Goal: Communication & Community: Answer question/provide support

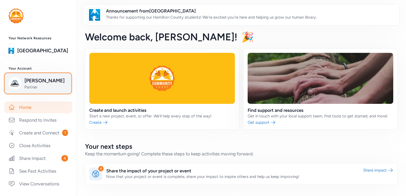
click at [41, 83] on span "[PERSON_NAME]" at bounding box center [45, 80] width 43 height 7
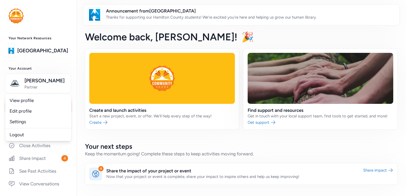
click at [58, 71] on div "Your Account [PERSON_NAME] Partner View profile Edit profile Settings Logout" at bounding box center [38, 79] width 76 height 27
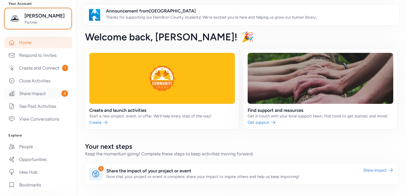
scroll to position [63, 0]
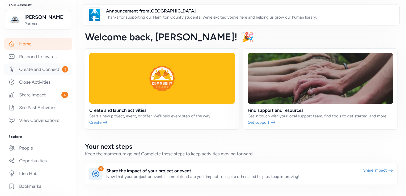
click at [42, 75] on link "Create and Connect 1" at bounding box center [38, 69] width 68 height 12
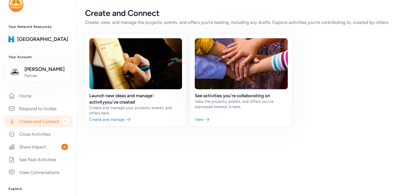
scroll to position [27, 0]
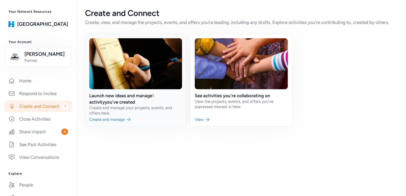
click at [123, 120] on link at bounding box center [135, 80] width 101 height 92
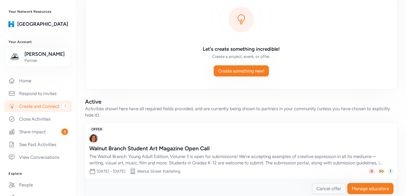
scroll to position [58, 0]
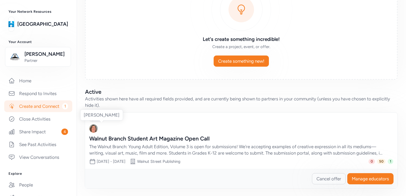
click at [93, 127] on img at bounding box center [93, 128] width 8 height 8
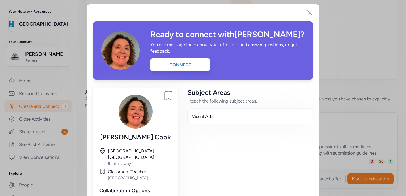
click at [390, 69] on div "Close Ready to connect with [PERSON_NAME] ? You can message them about your off…" at bounding box center [203, 134] width 406 height 269
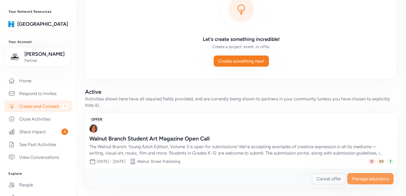
click at [359, 180] on span "Manage educators" at bounding box center [370, 179] width 37 height 6
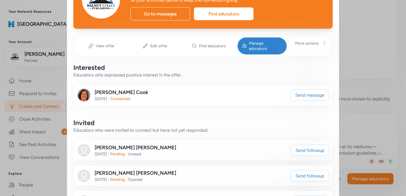
scroll to position [53, 0]
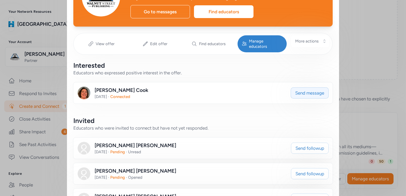
click at [296, 90] on span "Send message" at bounding box center [309, 93] width 29 height 6
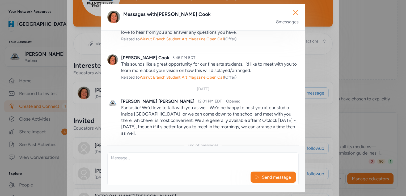
scroll to position [521, 0]
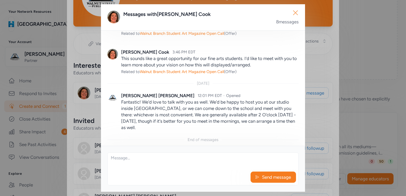
click at [297, 13] on icon "button" at bounding box center [295, 12] width 8 height 8
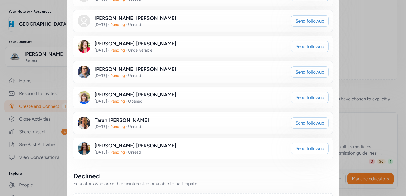
scroll to position [1301, 0]
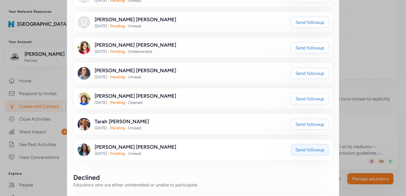
click at [306, 147] on span "Send followup" at bounding box center [309, 150] width 29 height 6
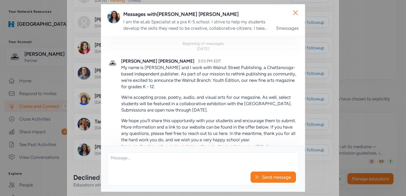
scroll to position [371, 0]
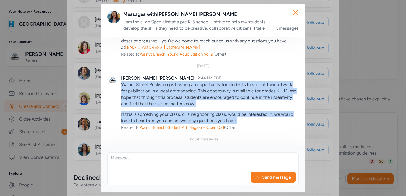
drag, startPoint x: 252, startPoint y: 121, endPoint x: 121, endPoint y: 88, distance: 134.3
click at [121, 88] on div "Walnut Street Publishing is hosting an opportunity for students to submit their…" at bounding box center [209, 102] width 177 height 42
click at [242, 99] on p "Walnut Street Publishing is hosting an opportunity for students to submit their…" at bounding box center [209, 93] width 177 height 25
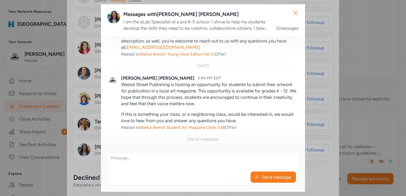
click at [295, 12] on icon "button" at bounding box center [295, 13] width 4 height 4
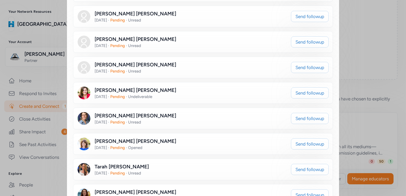
scroll to position [1248, 0]
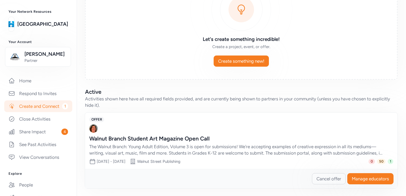
click at [315, 146] on div "The Walnut Branch: Young Adult Edition, Volume 3 is open for submissions! We're…" at bounding box center [235, 149] width 293 height 13
click at [97, 118] on span "OFFER" at bounding box center [96, 119] width 15 height 5
click at [134, 145] on div "The Walnut Branch: Young Adult Edition, Volume 3 is open for submissions! We're…" at bounding box center [235, 149] width 293 height 13
click at [130, 156] on div "OFFER [PERSON_NAME] Walnut Branch Student Art Magazine Open Call The Walnut Bra…" at bounding box center [241, 141] width 312 height 56
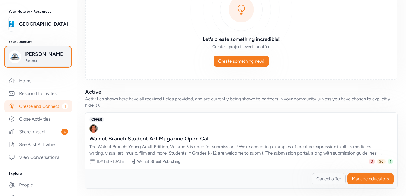
click at [22, 58] on div "[PERSON_NAME] Partner" at bounding box center [37, 56] width 59 height 13
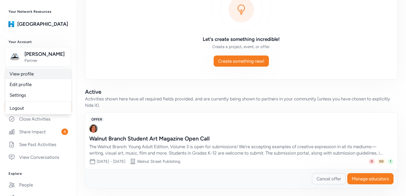
click at [40, 75] on link "View profile" at bounding box center [38, 74] width 66 height 11
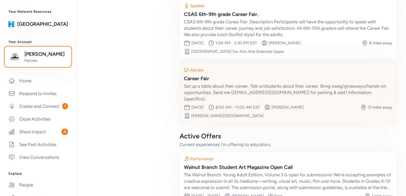
scroll to position [350, 0]
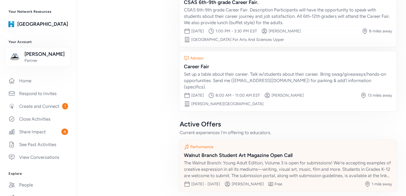
click at [233, 144] on div "Performance" at bounding box center [288, 146] width 208 height 5
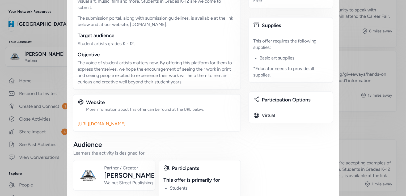
scroll to position [133, 0]
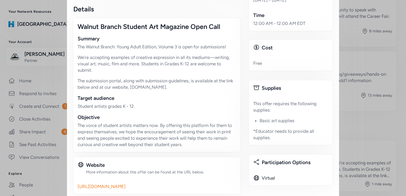
drag, startPoint x: 75, startPoint y: 46, endPoint x: 186, endPoint y: 86, distance: 117.5
click at [186, 86] on div "The Walnut Branch: Young Adult Edition, Volume 3 is open for submissions! We're…" at bounding box center [157, 67] width 159 height 47
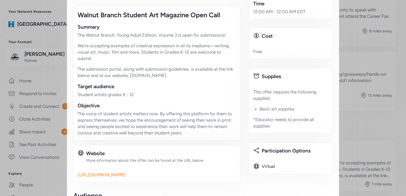
scroll to position [159, 0]
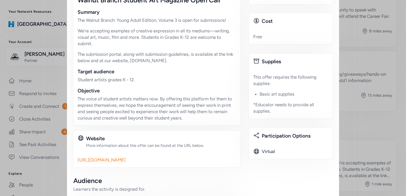
click at [198, 134] on div "Website More information about this offer can be found at the URL below. [URL][…" at bounding box center [157, 149] width 168 height 38
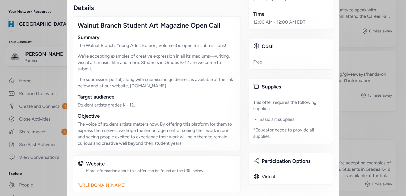
scroll to position [133, 0]
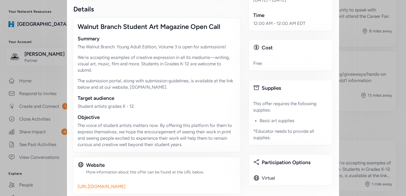
drag, startPoint x: 187, startPoint y: 62, endPoint x: 125, endPoint y: 81, distance: 64.7
click at [125, 81] on p "The submission portal, along with submission guidelines, is available at the li…" at bounding box center [157, 84] width 159 height 13
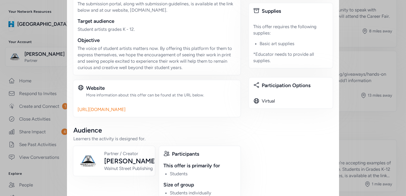
scroll to position [212, 0]
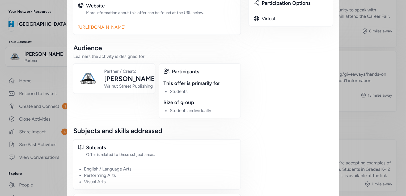
click at [225, 146] on div "Subjects" at bounding box center [161, 147] width 150 height 7
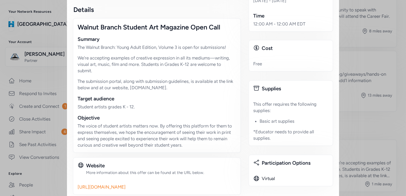
scroll to position [133, 0]
drag, startPoint x: 186, startPoint y: 88, endPoint x: 75, endPoint y: 43, distance: 118.9
click at [78, 43] on div "Summary The Walnut Branch: Young Adult Edition, Volume 3 is open for submission…" at bounding box center [157, 62] width 159 height 55
copy div "The Walnut Branch: Young Adult Edition, Volume 3 is open for submissions! We're…"
click at [350, 87] on div "Close This is your offer. Click the button below to edit the details, invite ed…" at bounding box center [203, 137] width 406 height 541
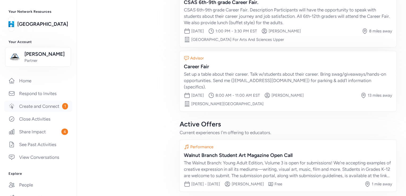
click at [37, 107] on link "Create and Connect 1" at bounding box center [38, 106] width 68 height 12
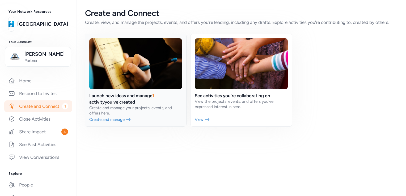
click at [139, 116] on link at bounding box center [135, 80] width 101 height 92
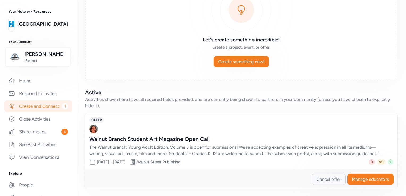
scroll to position [58, 0]
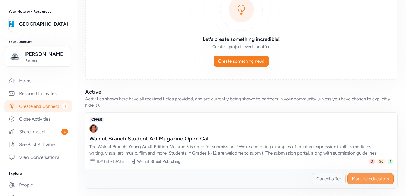
click at [357, 173] on button "Manage educators" at bounding box center [370, 178] width 46 height 11
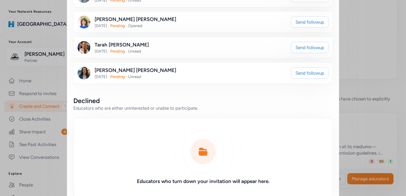
scroll to position [1380, 0]
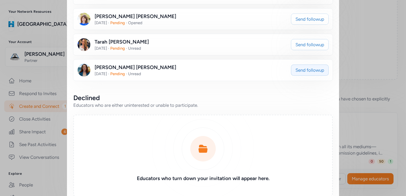
click at [306, 67] on span "Send followup" at bounding box center [309, 70] width 29 height 6
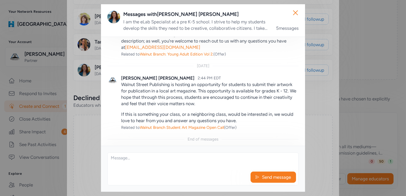
click at [151, 162] on textarea at bounding box center [203, 161] width 191 height 17
paste textarea "The Walnut Branch: Young Adult Edition, Volume 3 is open for submissions! We're…"
type textarea "The Walnut Branch: Young Adult Edition, Volume 3 is open for submissions! We're…"
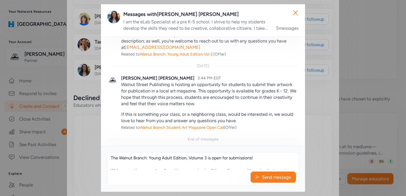
scroll to position [32, 0]
drag, startPoint x: 111, startPoint y: 157, endPoint x: 364, endPoint y: 210, distance: 258.8
click at [364, 196] on html "Your Network Resources [GEOGRAPHIC_DATA] Your Account [PERSON_NAME] Partner Hom…" at bounding box center [203, 98] width 406 height 196
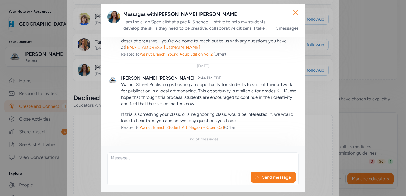
scroll to position [0, 0]
type textarea "W"
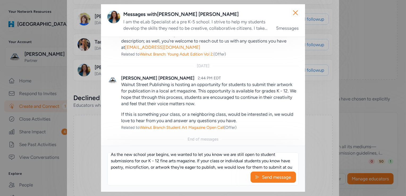
scroll to position [23, 0]
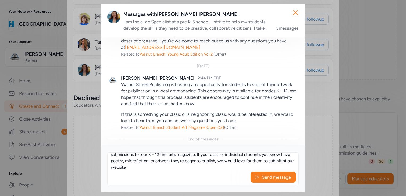
click at [143, 168] on textarea "Hello [PERSON_NAME], As the new school year begins, we wanted to let you know w…" at bounding box center [203, 161] width 191 height 17
click at [133, 168] on textarea "Hello [PERSON_NAME], As the new school year begins, we wanted to let you know w…" at bounding box center [203, 161] width 191 height 17
paste textarea "[URL][DOMAIN_NAME]"
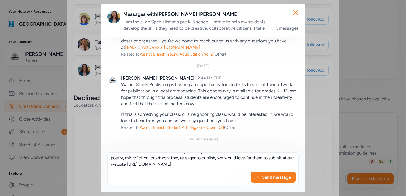
drag, startPoint x: 148, startPoint y: 167, endPoint x: 134, endPoint y: 167, distance: 14.6
click at [134, 167] on textarea "Hello [PERSON_NAME], As the new school year begins, we wanted to let you know w…" at bounding box center [203, 161] width 191 height 17
click at [222, 164] on textarea "Hello [PERSON_NAME], As the new school year begins, we wanted to let you know w…" at bounding box center [203, 161] width 191 height 17
click at [132, 165] on textarea "Hello [PERSON_NAME], As the new school year begins, we wanted to let you know w…" at bounding box center [203, 161] width 191 height 17
click at [224, 164] on textarea "Hello [PERSON_NAME], As the new school year begins, we wanted to let you know w…" at bounding box center [203, 161] width 191 height 17
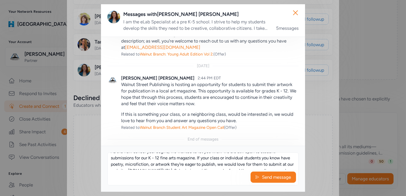
scroll to position [0, 0]
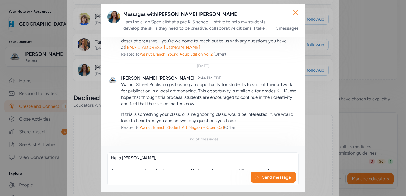
drag, startPoint x: 124, startPoint y: 168, endPoint x: 106, endPoint y: 156, distance: 21.4
click at [106, 156] on div "Hello [PERSON_NAME], As the new school year begins, we wanted to let you know w…" at bounding box center [203, 169] width 204 height 46
click at [144, 161] on textarea "Hello [PERSON_NAME], As the new school year begins, we wanted to let you know w…" at bounding box center [203, 161] width 191 height 17
click at [139, 167] on textarea "Hello [PERSON_NAME], As the new school year begins, we wanted to let you know w…" at bounding box center [203, 161] width 191 height 17
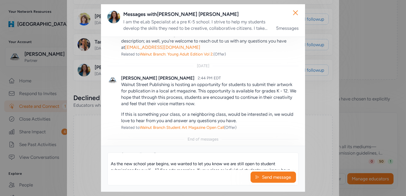
scroll to position [0, 0]
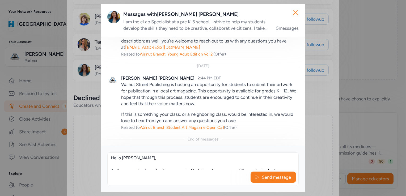
click at [139, 157] on textarea "Hello [PERSON_NAME], As the new school year begins, we wanted to let you know w…" at bounding box center [203, 161] width 191 height 17
click at [183, 159] on textarea "Hello [PERSON_NAME], As the new school year begins, we wanted to let you know w…" at bounding box center [203, 161] width 191 height 17
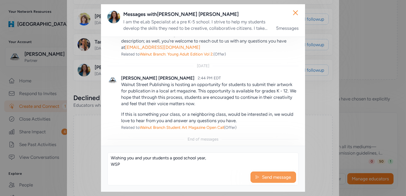
type textarea "Hello [PERSON_NAME], As the new school year begins, we wanted to let you know w…"
click at [271, 175] on span "Send message" at bounding box center [276, 177] width 30 height 6
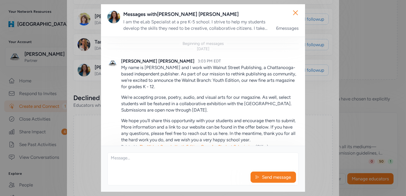
scroll to position [462, 0]
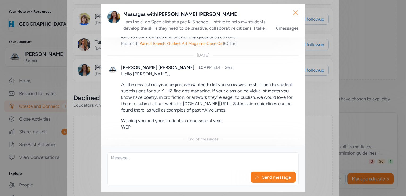
click at [293, 12] on icon "button" at bounding box center [295, 12] width 8 height 8
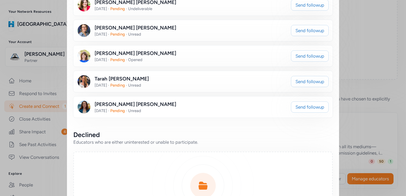
scroll to position [1327, 0]
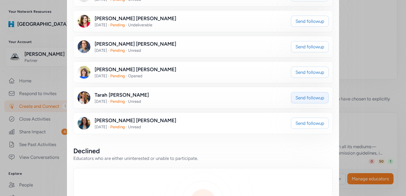
click at [292, 92] on button "Send followup" at bounding box center [310, 97] width 38 height 11
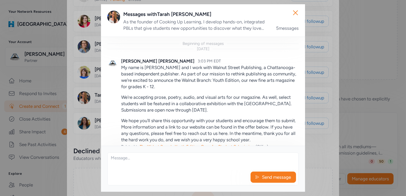
scroll to position [371, 0]
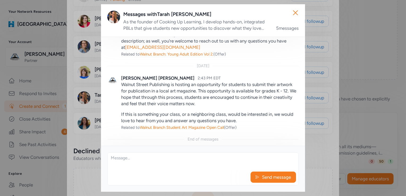
click at [160, 155] on textarea at bounding box center [203, 161] width 191 height 17
paste textarea "Hello [PERSON_NAME], As the new school year begins, we wanted to let you know w…"
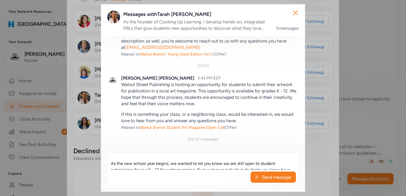
scroll to position [0, 0]
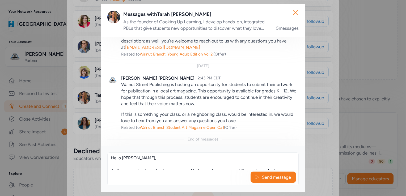
drag, startPoint x: 132, startPoint y: 159, endPoint x: 123, endPoint y: 160, distance: 9.6
click at [123, 160] on textarea "Hello [PERSON_NAME], As the new school year begins, we wanted to let you know w…" at bounding box center [203, 161] width 191 height 17
type textarea "Hello [PERSON_NAME], As the new school year begins, we wanted to let you know w…"
click at [273, 176] on span "Send message" at bounding box center [276, 177] width 30 height 6
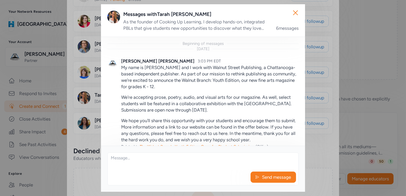
scroll to position [462, 0]
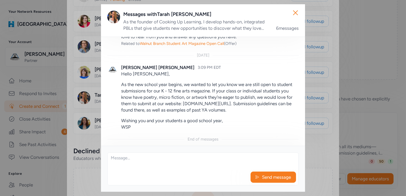
click at [92, 97] on div "Close Messages with [PERSON_NAME] As the founder of Cooking Up Learning, I deve…" at bounding box center [203, 98] width 406 height 196
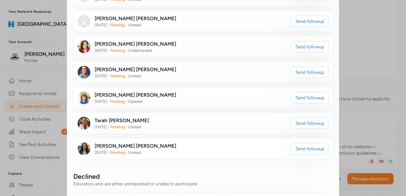
scroll to position [1301, 0]
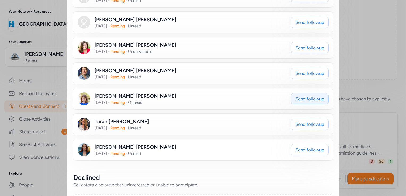
click at [304, 96] on span "Send followup" at bounding box center [309, 99] width 29 height 6
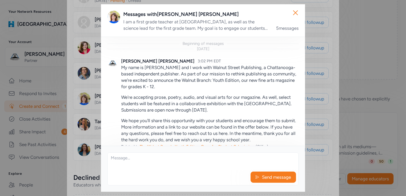
scroll to position [371, 0]
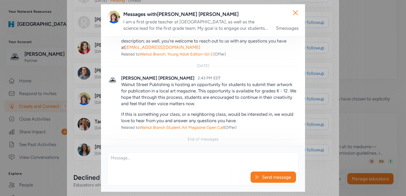
click at [142, 162] on textarea at bounding box center [203, 161] width 191 height 17
paste textarea "Hello [PERSON_NAME], As the new school year begins, we wanted to let you know w…"
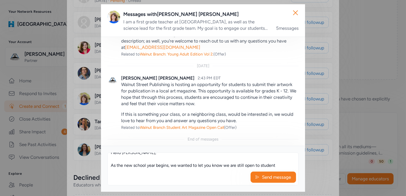
scroll to position [0, 0]
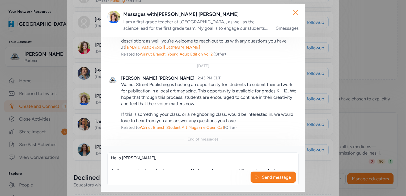
drag, startPoint x: 132, startPoint y: 157, endPoint x: 122, endPoint y: 158, distance: 9.9
click at [122, 158] on textarea "Hello [PERSON_NAME], As the new school year begins, we wanted to let you know w…" at bounding box center [203, 161] width 191 height 17
type textarea "Hello [PERSON_NAME], As the new school year begins, we wanted to let you know w…"
click at [161, 156] on textarea "Hello [PERSON_NAME], As the new school year begins, we wanted to let you know w…" at bounding box center [203, 161] width 191 height 17
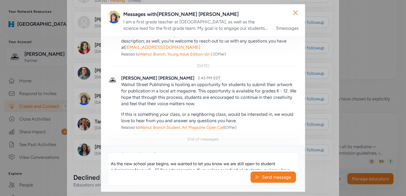
scroll to position [0, 0]
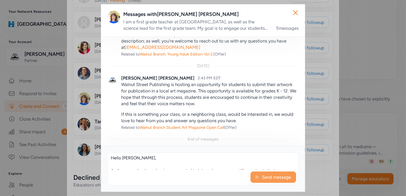
click at [266, 176] on span "Send message" at bounding box center [276, 177] width 30 height 6
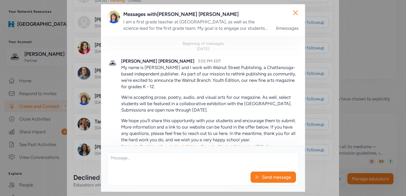
scroll to position [462, 0]
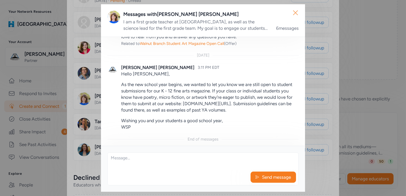
click at [297, 12] on icon "button" at bounding box center [295, 12] width 8 height 8
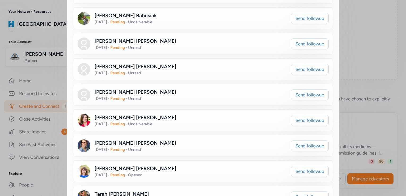
scroll to position [1221, 0]
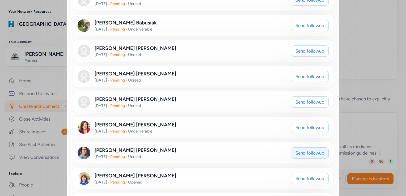
click at [299, 147] on button "Send followup" at bounding box center [310, 152] width 38 height 11
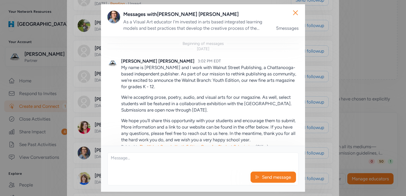
scroll to position [371, 0]
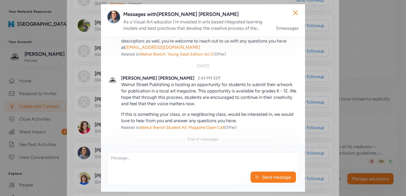
click at [149, 161] on textarea at bounding box center [203, 161] width 191 height 17
paste textarea "Hello [PERSON_NAME], As the new school year begins, we wanted to let you know w…"
drag, startPoint x: 133, startPoint y: 159, endPoint x: 123, endPoint y: 161, distance: 10.3
click at [123, 161] on textarea "Hello [PERSON_NAME], As the new school year begins, we wanted to let you know w…" at bounding box center [203, 161] width 191 height 17
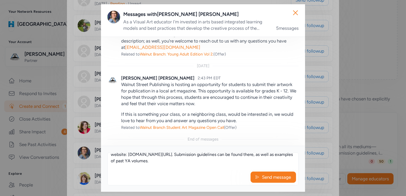
scroll to position [51, 0]
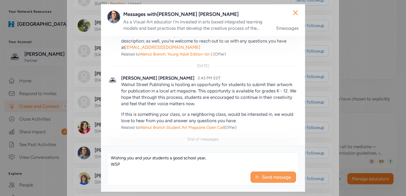
type textarea "Hello [PERSON_NAME], As the new school year begins, we wanted to let you know w…"
click at [263, 177] on span "Send message" at bounding box center [276, 177] width 30 height 6
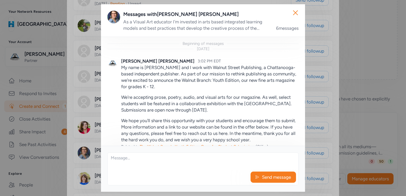
scroll to position [462, 0]
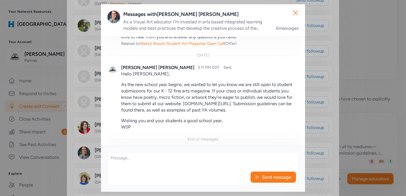
click at [74, 140] on div "Close Messages with [PERSON_NAME] As a Visual Art educator I'm invested in arts…" at bounding box center [203, 98] width 406 height 196
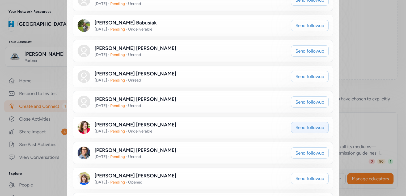
click at [311, 124] on span "Send followup" at bounding box center [309, 127] width 29 height 6
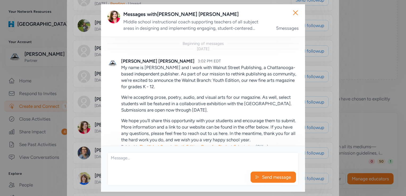
scroll to position [371, 0]
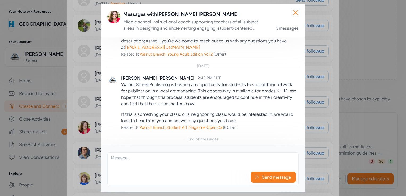
click at [125, 157] on textarea at bounding box center [203, 161] width 191 height 17
paste textarea "Hello [PERSON_NAME], As the new school year begins, we wanted to let you know w…"
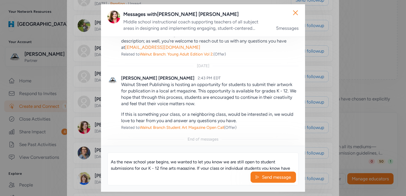
scroll to position [0, 0]
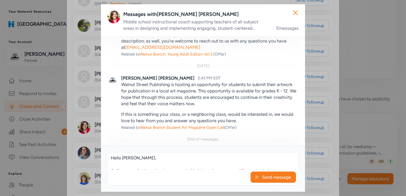
drag, startPoint x: 132, startPoint y: 157, endPoint x: 123, endPoint y: 160, distance: 9.7
click at [123, 160] on textarea "Hello [PERSON_NAME], As the new school year begins, we wanted to let you know w…" at bounding box center [203, 161] width 191 height 17
type textarea "Hello [PERSON_NAME], As the new school year begins, we wanted to let you know w…"
click at [271, 176] on span "Send message" at bounding box center [276, 177] width 30 height 6
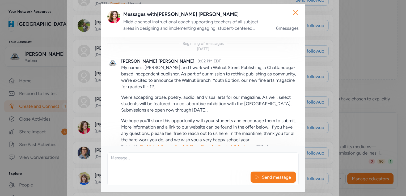
scroll to position [462, 0]
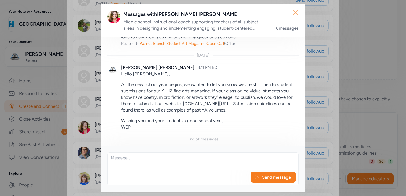
click at [297, 14] on icon "button" at bounding box center [295, 13] width 4 height 4
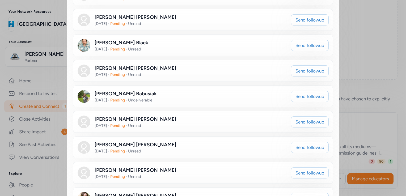
scroll to position [1141, 0]
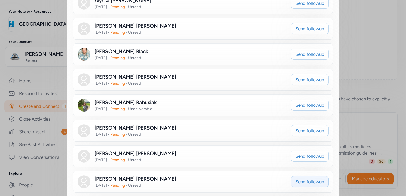
click at [298, 178] on span "Send followup" at bounding box center [309, 181] width 29 height 6
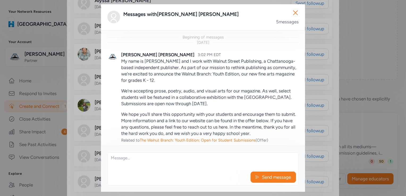
scroll to position [365, 0]
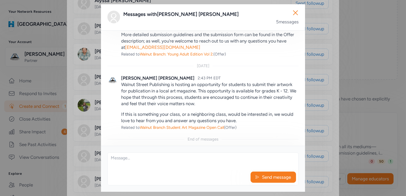
click at [137, 156] on textarea at bounding box center [203, 161] width 191 height 17
paste textarea "Hello [PERSON_NAME], As the new school year begins, we wanted to let you know w…"
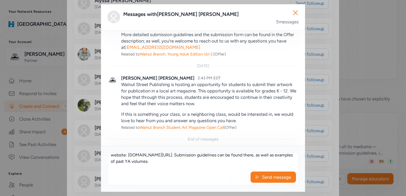
scroll to position [0, 0]
drag, startPoint x: 132, startPoint y: 159, endPoint x: 122, endPoint y: 160, distance: 10.1
click at [122, 160] on textarea "Hello [PERSON_NAME], As the new school year begins, we wanted to let you know w…" at bounding box center [203, 161] width 191 height 17
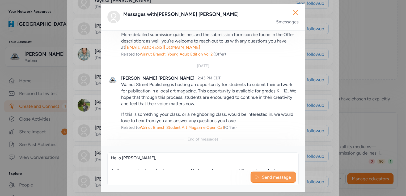
type textarea "Hello [PERSON_NAME], As the new school year begins, we wanted to let you know w…"
click at [264, 178] on span "Send message" at bounding box center [276, 177] width 30 height 6
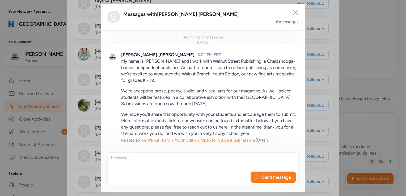
scroll to position [455, 0]
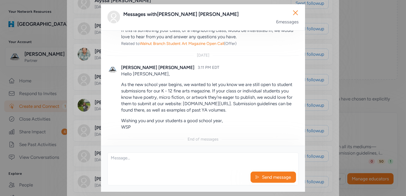
click at [78, 135] on div "Close Messages with [PERSON_NAME] 6 messages Beginning of messages [DATE] [PERS…" at bounding box center [203, 98] width 406 height 196
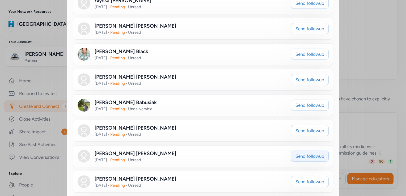
click at [300, 153] on span "Send followup" at bounding box center [309, 156] width 29 height 6
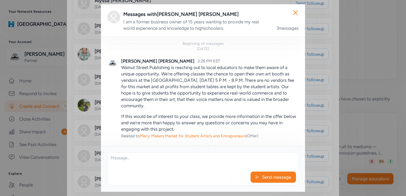
scroll to position [195, 0]
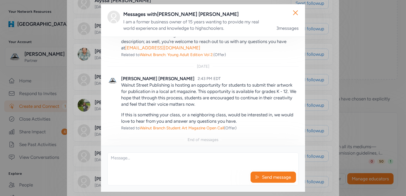
click at [145, 162] on textarea at bounding box center [203, 161] width 191 height 17
paste textarea "Hello [PERSON_NAME], As the new school year begins, we wanted to let you know w…"
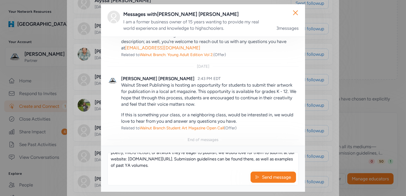
scroll to position [0, 0]
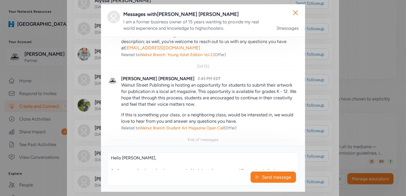
drag, startPoint x: 132, startPoint y: 160, endPoint x: 123, endPoint y: 159, distance: 9.3
click at [123, 159] on textarea "Hello [PERSON_NAME], As the new school year begins, we wanted to let you know w…" at bounding box center [203, 161] width 191 height 17
type textarea "Hello [PERSON_NAME], As the new school year begins, we wanted to let you know w…"
click at [263, 174] on span "Send message" at bounding box center [276, 177] width 30 height 6
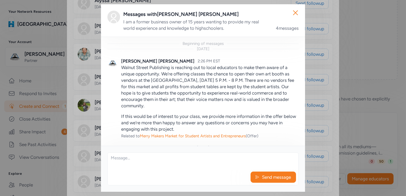
scroll to position [285, 0]
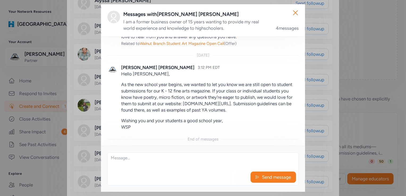
click at [77, 115] on div "Close Messages with [PERSON_NAME] I am a former business owner of 15 years want…" at bounding box center [203, 98] width 406 height 196
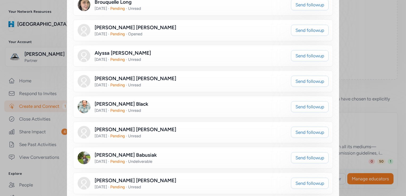
scroll to position [1088, 0]
click at [300, 181] on span "Send followup" at bounding box center [309, 184] width 29 height 6
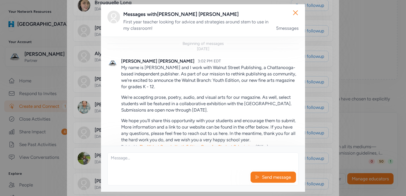
scroll to position [371, 0]
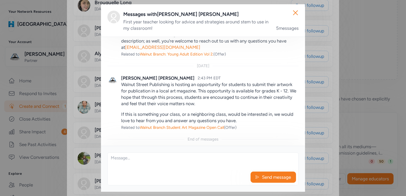
click at [143, 169] on textarea at bounding box center [203, 161] width 191 height 17
paste textarea "Hello [PERSON_NAME], As the new school year begins, we wanted to let you know w…"
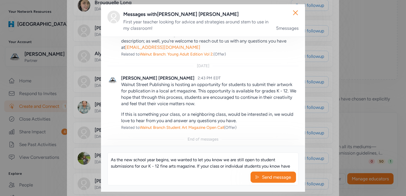
scroll to position [0, 0]
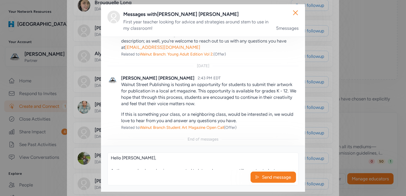
drag, startPoint x: 132, startPoint y: 159, endPoint x: 122, endPoint y: 159, distance: 9.8
click at [122, 159] on textarea "Hello [PERSON_NAME], As the new school year begins, we wanted to let you know w…" at bounding box center [203, 161] width 191 height 17
type textarea "Hello [PERSON_NAME], As the new school year begins, we wanted to let you know w…"
click at [263, 180] on span "Send message" at bounding box center [276, 177] width 30 height 6
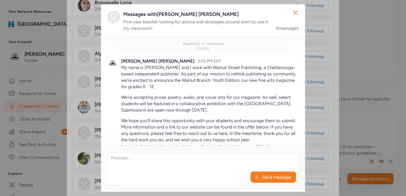
scroll to position [462, 0]
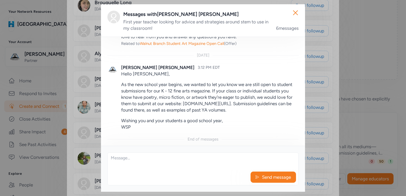
click at [88, 122] on div "Close Messages with [PERSON_NAME] First year teacher looking for advice and str…" at bounding box center [203, 98] width 406 height 196
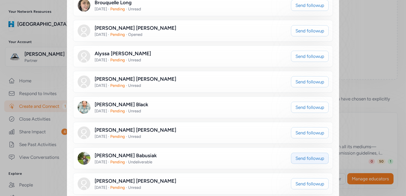
click at [295, 155] on span "Send followup" at bounding box center [309, 158] width 29 height 6
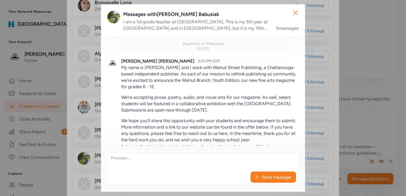
scroll to position [371, 0]
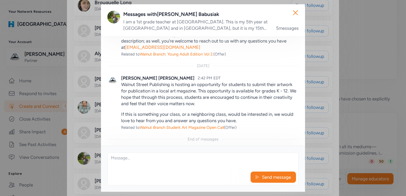
click at [153, 160] on textarea at bounding box center [203, 161] width 191 height 17
paste textarea "Hello [PERSON_NAME], As the new school year begins, we wanted to let you know w…"
drag, startPoint x: 132, startPoint y: 160, endPoint x: 123, endPoint y: 160, distance: 8.5
click at [123, 160] on textarea "Hello [PERSON_NAME], As the new school year begins, we wanted to let you know w…" at bounding box center [203, 161] width 191 height 17
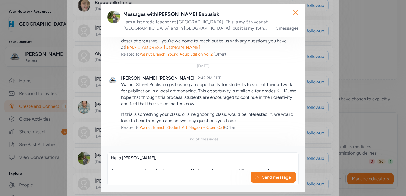
drag, startPoint x: 132, startPoint y: 158, endPoint x: 122, endPoint y: 161, distance: 10.3
click at [122, 161] on textarea "Hello [PERSON_NAME], As the new school year begins, we wanted to let you know w…" at bounding box center [203, 161] width 191 height 17
type textarea "Hello [PERSON_NAME], As the new school year begins, we wanted to let you know w…"
click at [262, 176] on span "Send message" at bounding box center [276, 177] width 30 height 6
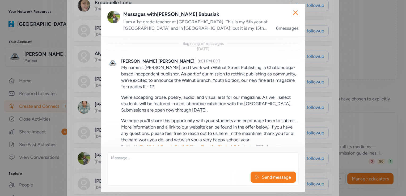
scroll to position [462, 0]
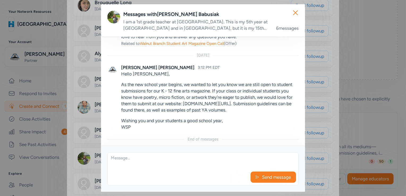
click at [84, 124] on div "Close Messages with [PERSON_NAME] I am a 1st grade teacher at [GEOGRAPHIC_DATA]…" at bounding box center [203, 98] width 406 height 196
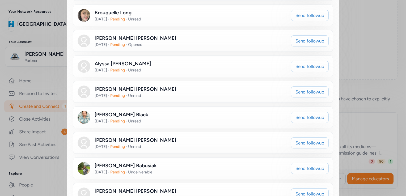
scroll to position [1062, 0]
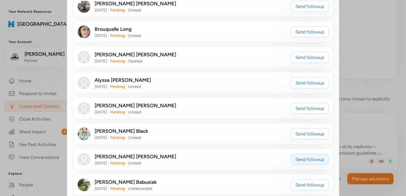
click at [295, 156] on span "Send followup" at bounding box center [309, 159] width 29 height 6
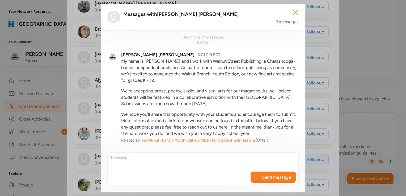
scroll to position [365, 0]
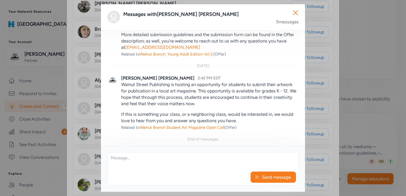
click at [133, 161] on textarea at bounding box center [203, 161] width 191 height 17
paste textarea "Hello [PERSON_NAME], As the new school year begins, we wanted to let you know w…"
drag, startPoint x: 133, startPoint y: 159, endPoint x: 121, endPoint y: 160, distance: 11.7
click at [121, 160] on textarea "Hello [PERSON_NAME], As the new school year begins, we wanted to let you know w…" at bounding box center [203, 161] width 191 height 17
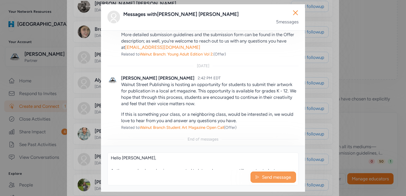
type textarea "Hello [PERSON_NAME], As the new school year begins, we wanted to let you know w…"
click at [271, 177] on span "Send message" at bounding box center [276, 177] width 30 height 6
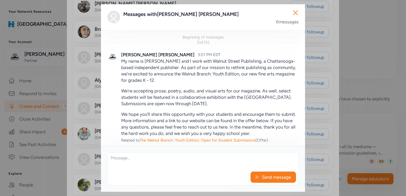
scroll to position [455, 0]
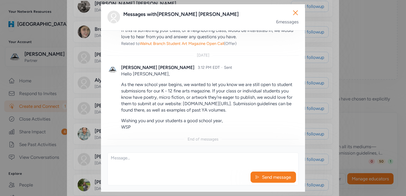
click at [80, 125] on div "Close Messages with [PERSON_NAME] 6 messages Beginning of messages [DATE] [PERS…" at bounding box center [203, 98] width 406 height 196
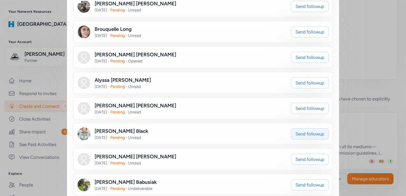
click at [298, 131] on span "Send followup" at bounding box center [309, 134] width 29 height 6
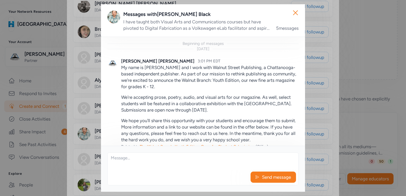
scroll to position [371, 0]
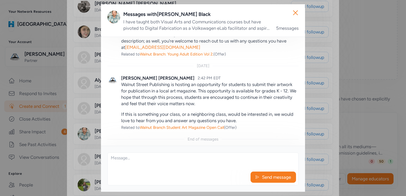
click at [142, 157] on textarea at bounding box center [203, 161] width 191 height 17
paste textarea "Hello [PERSON_NAME], As the new school year begins, we wanted to let you know w…"
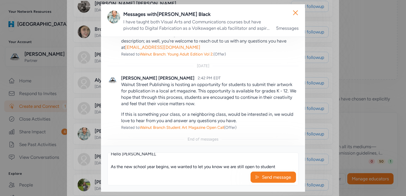
scroll to position [0, 0]
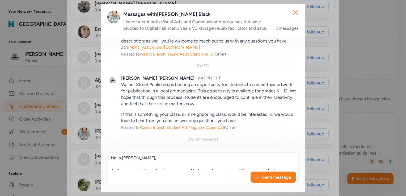
drag, startPoint x: 133, startPoint y: 159, endPoint x: 121, endPoint y: 159, distance: 11.2
click at [121, 159] on textarea "Hello [PERSON_NAME], As the new school year begins, we wanted to let you know w…" at bounding box center [203, 161] width 191 height 17
type textarea "Hello [PERSON_NAME], As the new school year begins, we wanted to let you know w…"
click at [271, 180] on span "Send message" at bounding box center [276, 177] width 30 height 6
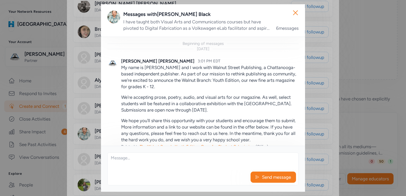
scroll to position [462, 0]
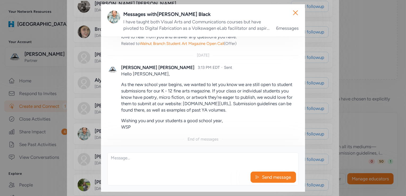
click at [73, 113] on div "Close Messages with [PERSON_NAME] I have taught both Visual Arts and Communicat…" at bounding box center [203, 98] width 406 height 196
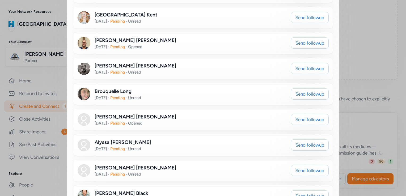
scroll to position [982, 0]
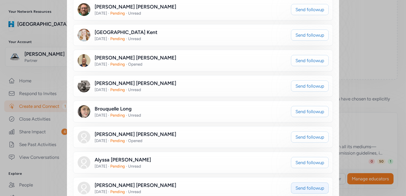
click at [299, 185] on span "Send followup" at bounding box center [309, 188] width 29 height 6
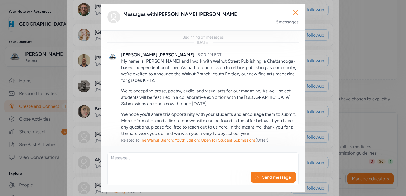
scroll to position [365, 0]
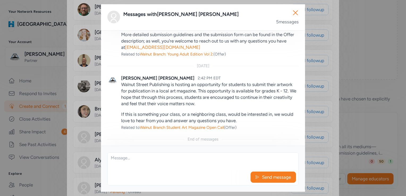
click at [136, 157] on textarea at bounding box center [203, 161] width 191 height 17
paste textarea "Hello [PERSON_NAME], As the new school year begins, we wanted to let you know w…"
drag, startPoint x: 133, startPoint y: 157, endPoint x: 122, endPoint y: 161, distance: 11.0
click at [122, 161] on textarea "Hello [PERSON_NAME], As the new school year begins, we wanted to let you know w…" at bounding box center [203, 161] width 191 height 17
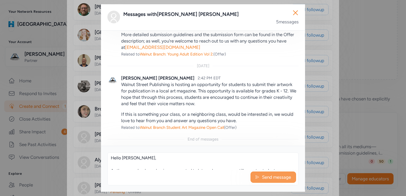
type textarea "Hello [PERSON_NAME], As the new school year begins, we wanted to let you know w…"
click at [263, 174] on span "Send message" at bounding box center [276, 177] width 30 height 6
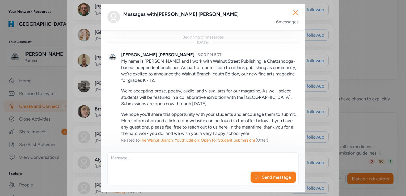
scroll to position [455, 0]
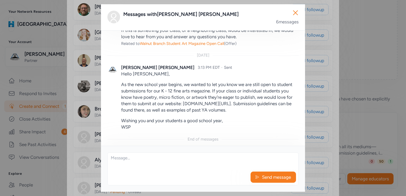
click at [77, 124] on div "Close Messages with [PERSON_NAME] 6 messages Beginning of messages [DATE] [PERS…" at bounding box center [203, 98] width 406 height 196
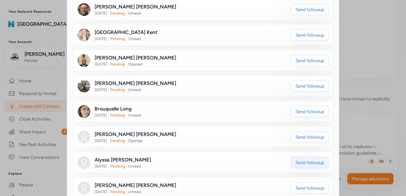
click at [300, 157] on button "Send followup" at bounding box center [310, 162] width 38 height 11
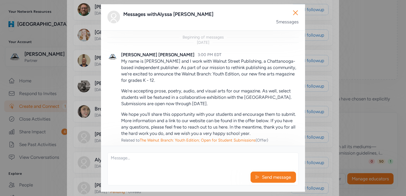
scroll to position [365, 0]
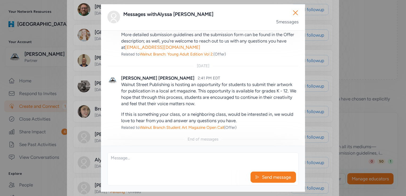
click at [137, 162] on textarea at bounding box center [203, 161] width 191 height 17
paste textarea "Hello [PERSON_NAME], As the new school year begins, we wanted to let you know w…"
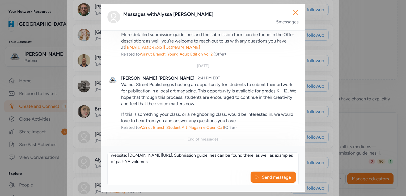
scroll to position [0, 0]
drag, startPoint x: 133, startPoint y: 159, endPoint x: 122, endPoint y: 160, distance: 11.2
click at [122, 160] on textarea "Hello [PERSON_NAME], As the new school year begins, we wanted to let you know w…" at bounding box center [203, 161] width 191 height 17
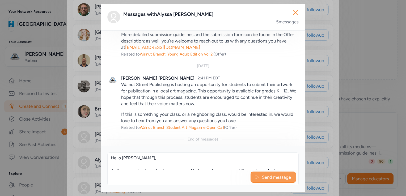
type textarea "Hello [PERSON_NAME], As the new school year begins, we wanted to let you know w…"
click at [265, 178] on span "Send message" at bounding box center [276, 177] width 30 height 6
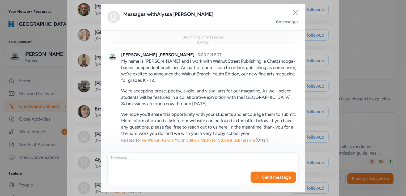
click at [83, 138] on div "Close Messages with [PERSON_NAME] 6 messages Beginning of messages [DATE] [PERS…" at bounding box center [203, 98] width 406 height 196
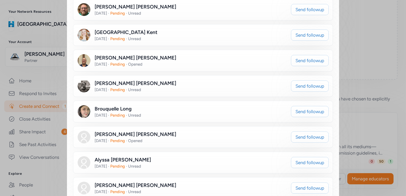
scroll to position [455, 0]
click at [300, 131] on button "Send followup" at bounding box center [310, 136] width 38 height 11
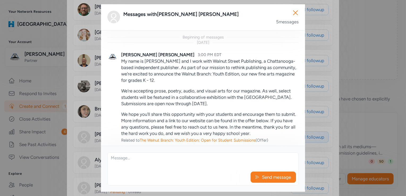
scroll to position [365, 0]
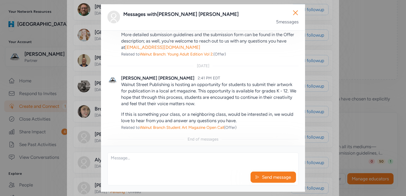
click at [135, 155] on textarea at bounding box center [203, 161] width 191 height 17
paste textarea "Hello [PERSON_NAME], As the new school year begins, we wanted to let you know w…"
drag, startPoint x: 133, startPoint y: 159, endPoint x: 122, endPoint y: 161, distance: 10.6
click at [122, 161] on textarea "Hello [PERSON_NAME], As the new school year begins, we wanted to let you know w…" at bounding box center [203, 161] width 191 height 17
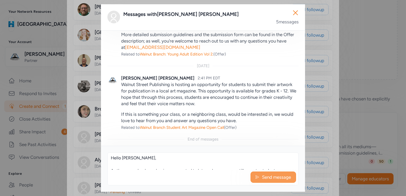
type textarea "Hello [PERSON_NAME], As the new school year begins, we wanted to let you know w…"
click at [272, 174] on span "Send message" at bounding box center [276, 177] width 30 height 6
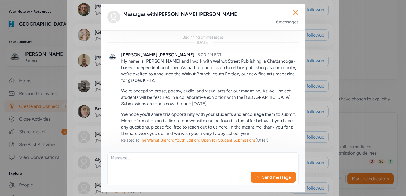
click at [86, 127] on div "Close Messages with [PERSON_NAME] 6 messages Beginning of messages [DATE] [PERS…" at bounding box center [203, 98] width 406 height 196
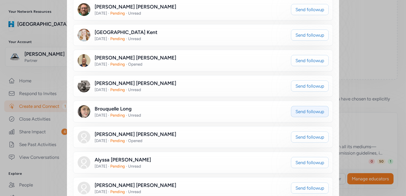
click at [295, 108] on span "Send followup" at bounding box center [309, 111] width 29 height 6
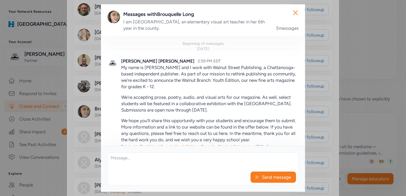
scroll to position [371, 0]
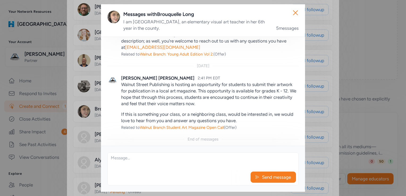
click at [129, 164] on textarea at bounding box center [203, 161] width 191 height 17
paste textarea "Hello [PERSON_NAME], As the new school year begins, we wanted to let you know w…"
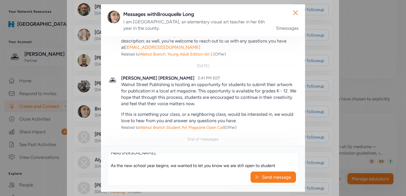
scroll to position [0, 0]
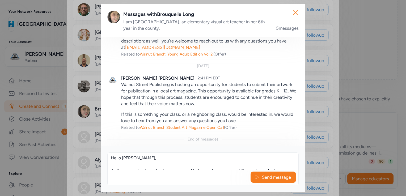
drag, startPoint x: 133, startPoint y: 158, endPoint x: 122, endPoint y: 160, distance: 11.0
click at [122, 160] on textarea "Hello [PERSON_NAME], As the new school year begins, we wanted to let you know w…" at bounding box center [203, 161] width 191 height 17
type textarea "Hello Brouquelle, As the new school year begins, we wanted to let you know we a…"
click at [260, 174] on button "Send message" at bounding box center [272, 177] width 45 height 11
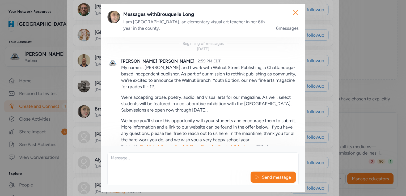
click at [79, 123] on div "Close Messages with Brouquelle Long I am [GEOGRAPHIC_DATA], an elementary visua…" at bounding box center [203, 98] width 406 height 196
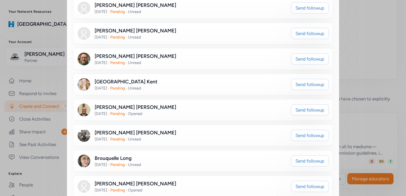
scroll to position [929, 0]
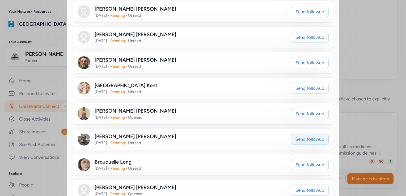
click at [295, 136] on span "Send followup" at bounding box center [309, 139] width 29 height 6
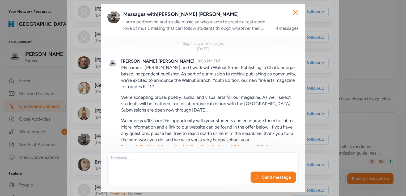
scroll to position [272, 0]
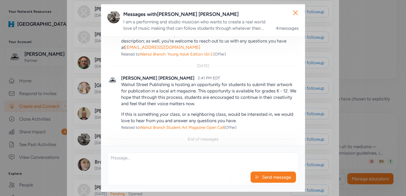
click at [159, 158] on textarea at bounding box center [203, 161] width 191 height 17
paste textarea "Hello [PERSON_NAME], As the new school year begins, we wanted to let you know w…"
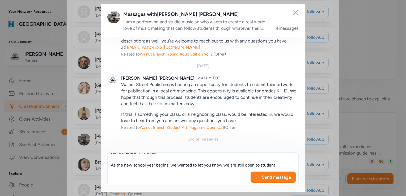
scroll to position [0, 0]
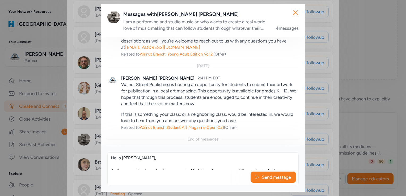
drag, startPoint x: 132, startPoint y: 158, endPoint x: 122, endPoint y: 160, distance: 10.1
click at [122, 160] on textarea "Hello [PERSON_NAME], As the new school year begins, we wanted to let you know w…" at bounding box center [203, 161] width 191 height 17
type textarea "Hello [PERSON_NAME], As the new school year begins, we wanted to let you know w…"
click at [274, 177] on span "Send message" at bounding box center [276, 177] width 30 height 6
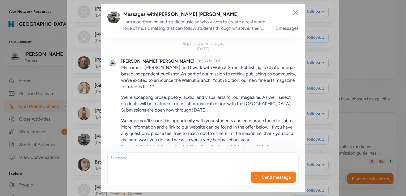
scroll to position [363, 0]
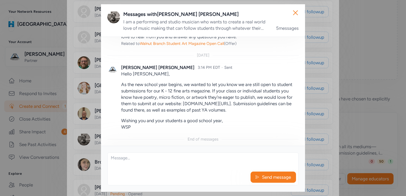
click at [70, 98] on div "Close Messages with [PERSON_NAME] I am a performing and studio musician who wan…" at bounding box center [203, 98] width 406 height 196
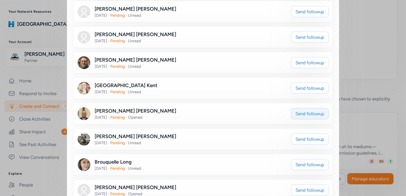
click at [296, 110] on span "Send followup" at bounding box center [309, 113] width 29 height 6
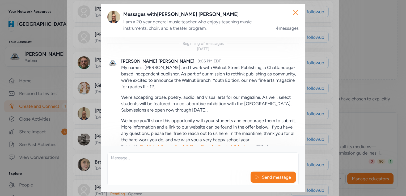
scroll to position [272, 0]
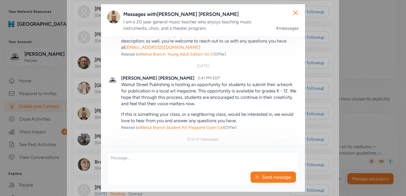
click at [138, 154] on textarea at bounding box center [203, 161] width 191 height 17
paste textarea "Hello [PERSON_NAME], As the new school year begins, we wanted to let you know w…"
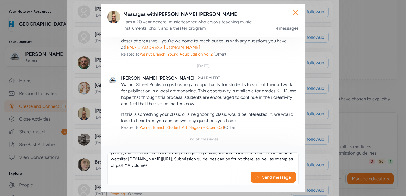
scroll to position [0, 0]
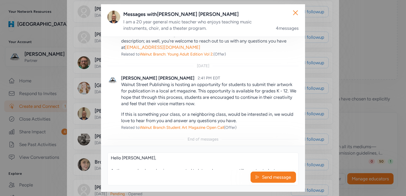
click at [133, 158] on textarea "Hello [PERSON_NAME], As the new school year begins, we wanted to let you know w…" at bounding box center [203, 161] width 191 height 17
click at [122, 157] on textarea "Hello , As the new school year begins, we wanted to let you know we are still o…" at bounding box center [203, 161] width 191 height 17
type textarea "Hello [PERSON_NAME], As the new school year begins, we wanted to let you know w…"
click at [268, 175] on span "Send message" at bounding box center [276, 177] width 30 height 6
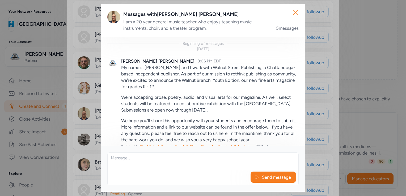
scroll to position [363, 0]
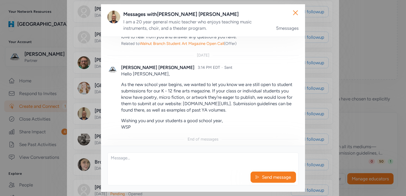
click at [84, 116] on div "Close Messages with [PERSON_NAME] I am a 20 year general music teacher who enjo…" at bounding box center [203, 98] width 406 height 196
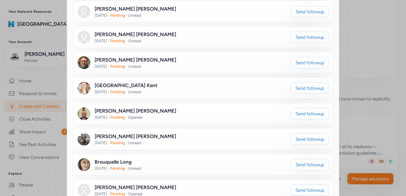
scroll to position [876, 0]
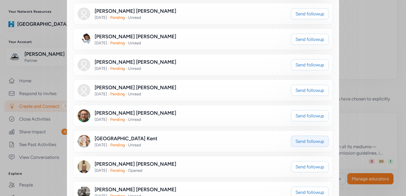
click at [299, 138] on span "Send followup" at bounding box center [309, 141] width 29 height 6
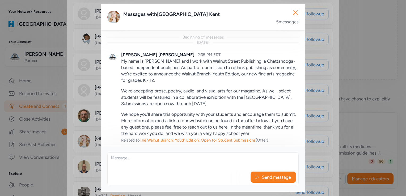
scroll to position [365, 0]
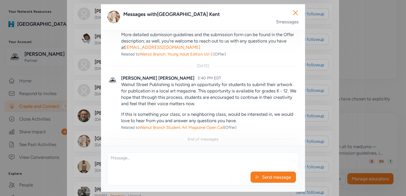
click at [177, 156] on textarea at bounding box center [203, 161] width 191 height 17
paste textarea "Hello , As the new school year begins, we wanted to let you know we are still o…"
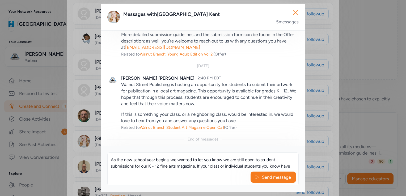
scroll to position [0, 0]
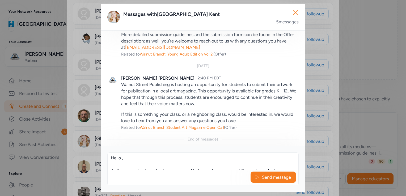
click at [122, 159] on textarea "Hello , As the new school year begins, we wanted to let you know we are still o…" at bounding box center [203, 161] width 191 height 17
type textarea "Hello [PERSON_NAME], As the new school year begins, we wanted to let you know w…"
click at [269, 177] on span "Send message" at bounding box center [276, 177] width 30 height 6
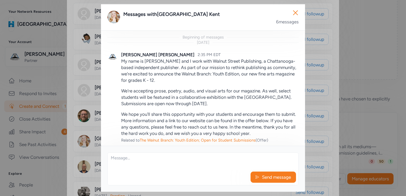
scroll to position [455, 0]
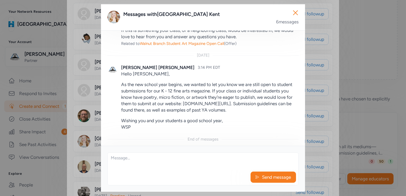
click at [84, 118] on div "Close Messages with [PERSON_NAME] 6 messages Beginning of messages [DATE] [PERS…" at bounding box center [203, 98] width 406 height 196
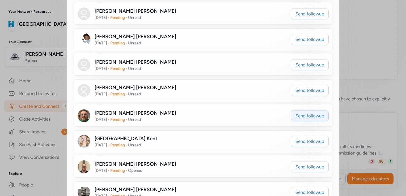
click at [305, 111] on button "Send followup" at bounding box center [310, 115] width 38 height 11
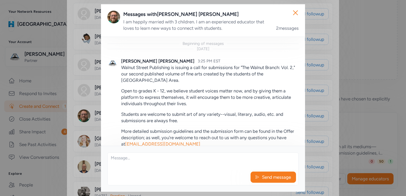
scroll to position [96, 0]
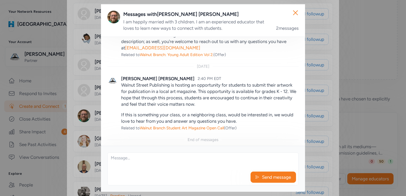
click at [134, 159] on textarea at bounding box center [203, 161] width 191 height 17
paste textarea "Hello , As the new school year begins, we wanted to let you know we are still o…"
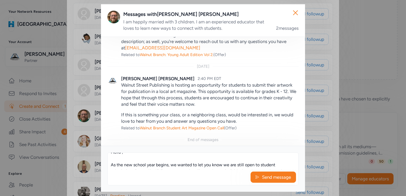
scroll to position [0, 0]
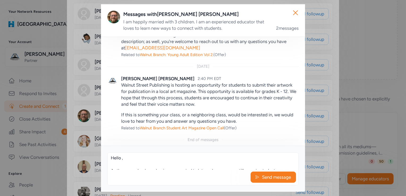
click at [122, 158] on textarea "Hello , As the new school year begins, we wanted to let you know we are still o…" at bounding box center [203, 161] width 191 height 17
type textarea "Hello [PERSON_NAME], As the new school year begins, we wanted to let you know w…"
click at [256, 175] on icon at bounding box center [257, 176] width 4 height 5
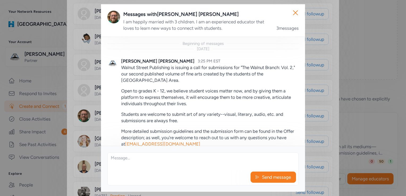
scroll to position [186, 0]
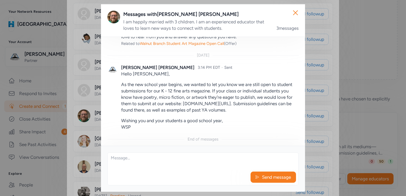
click at [73, 117] on div "Close Messages with [PERSON_NAME] I am happily married with 3 children. I am an…" at bounding box center [203, 98] width 406 height 196
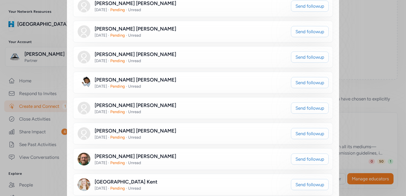
scroll to position [823, 0]
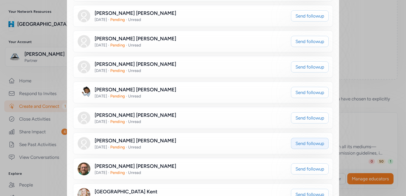
click at [298, 140] on span "Send followup" at bounding box center [309, 143] width 29 height 6
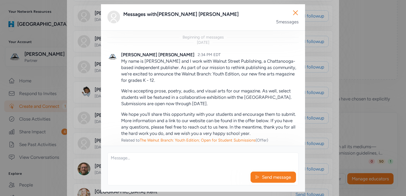
scroll to position [365, 0]
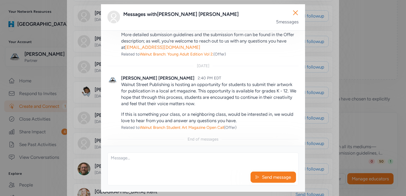
click at [163, 155] on textarea at bounding box center [203, 161] width 191 height 17
paste textarea "Hello , As the new school year begins, we wanted to let you know we are still o…"
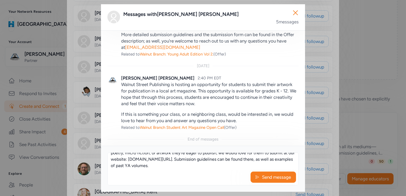
scroll to position [0, 0]
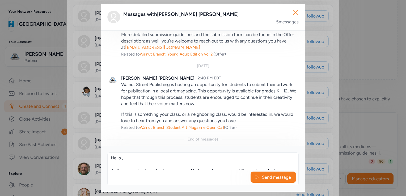
click at [121, 158] on textarea "Hello , As the new school year begins, we wanted to let you know we are still o…" at bounding box center [203, 161] width 191 height 17
type textarea "Hello [PERSON_NAME], As the new school year begins, we wanted to let you know w…"
click at [265, 177] on span "Send message" at bounding box center [276, 177] width 30 height 6
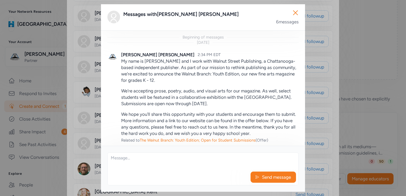
scroll to position [455, 0]
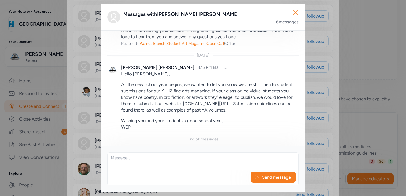
click at [73, 125] on div "Close Messages with [PERSON_NAME] 6 messages Beginning of messages [DATE] [PERS…" at bounding box center [203, 98] width 406 height 196
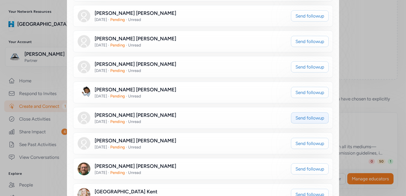
click at [304, 115] on span "Send followup" at bounding box center [309, 118] width 29 height 6
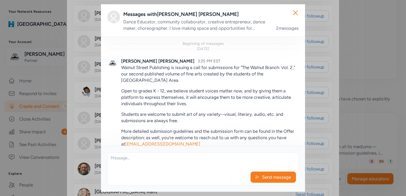
scroll to position [96, 0]
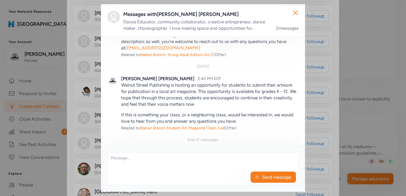
click at [126, 154] on textarea at bounding box center [203, 161] width 191 height 17
paste textarea "Hello , As the new school year begins, we wanted to let you know we are still o…"
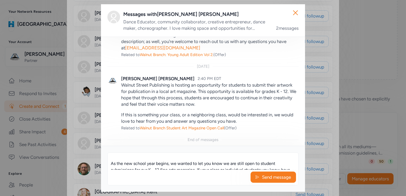
scroll to position [0, 0]
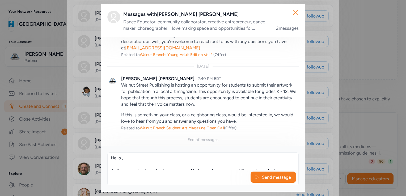
drag, startPoint x: 121, startPoint y: 158, endPoint x: 160, endPoint y: 166, distance: 39.1
click at [123, 158] on textarea "Hello , As the new school year begins, we wanted to let you know we are still o…" at bounding box center [203, 161] width 191 height 17
type textarea "Hello [PERSON_NAME], As the new school year begins, we wanted to let you know w…"
click at [267, 177] on span "Send message" at bounding box center [276, 177] width 30 height 6
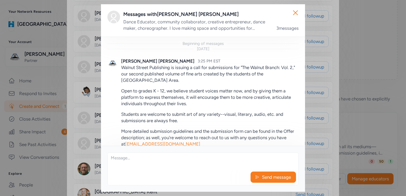
click at [73, 108] on div "Close Messages with [PERSON_NAME] Dance Educator, community collaborator, creat…" at bounding box center [203, 98] width 406 height 196
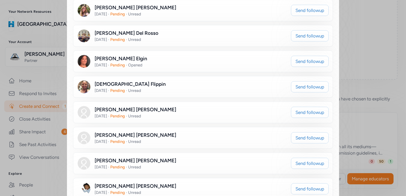
scroll to position [743, 0]
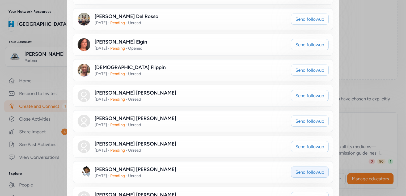
click at [301, 169] on span "Send followup" at bounding box center [309, 172] width 29 height 6
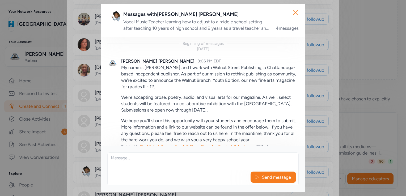
scroll to position [272, 0]
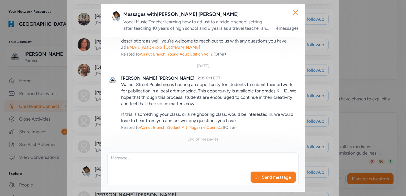
click at [168, 145] on div "Beginning of messages [DATE] [PERSON_NAME] 3:06 PM EDT My name is [PERSON_NAME]…" at bounding box center [203, 91] width 204 height 109
click at [159, 158] on textarea at bounding box center [203, 161] width 191 height 17
paste textarea "Hello , As the new school year begins, we wanted to let you know we are still o…"
click at [121, 160] on textarea "Hello , As the new school year begins, we wanted to let you know we are still o…" at bounding box center [203, 161] width 191 height 17
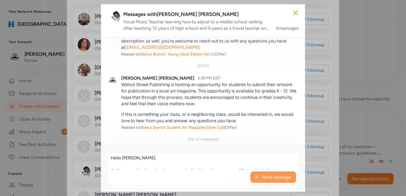
type textarea "Hello [PERSON_NAME], As the new school year begins, we wanted to let you know w…"
click at [272, 180] on span "Send message" at bounding box center [276, 177] width 30 height 6
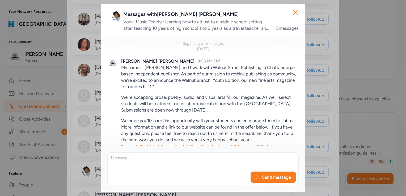
scroll to position [363, 0]
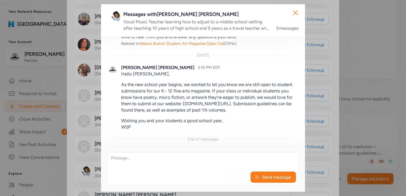
click at [82, 142] on div "Close Messages with [PERSON_NAME] Vocal Music Teacher learning how to adjust to…" at bounding box center [203, 98] width 406 height 196
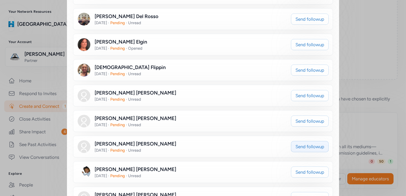
click at [310, 143] on span "Send followup" at bounding box center [309, 146] width 29 height 6
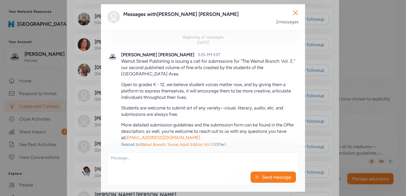
scroll to position [90, 0]
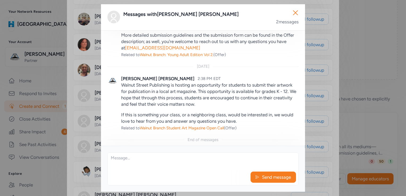
click at [134, 154] on textarea at bounding box center [203, 161] width 191 height 17
paste textarea "Hello , As the new school year begins, we wanted to let you know we are still o…"
click at [122, 158] on textarea "Hello , As the new school year begins, we wanted to let you know we are still o…" at bounding box center [203, 161] width 191 height 17
type textarea "Hello [PERSON_NAME], As the new school year begins, we wanted to let you know w…"
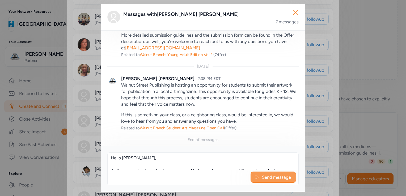
click at [277, 175] on span "Send message" at bounding box center [276, 177] width 30 height 6
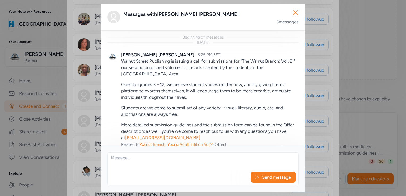
scroll to position [180, 0]
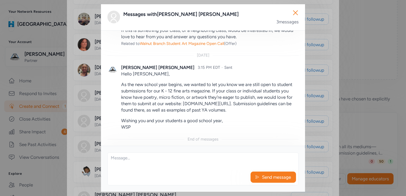
click at [69, 117] on div "Close Messages with [PERSON_NAME] 3 messages Beginning of messages [DATE] [PERS…" at bounding box center [203, 98] width 406 height 196
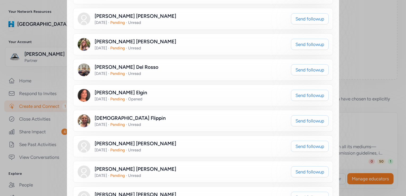
scroll to position [690, 0]
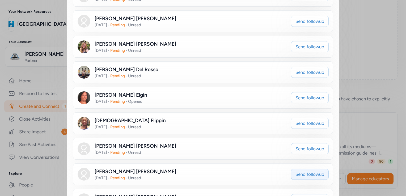
click at [291, 169] on button "Send followup" at bounding box center [310, 174] width 38 height 11
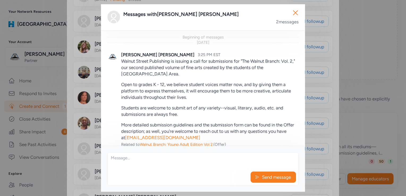
scroll to position [90, 0]
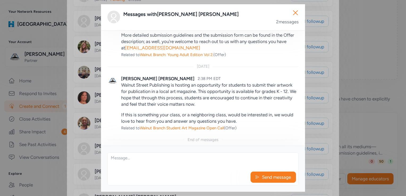
click at [135, 156] on textarea at bounding box center [203, 161] width 191 height 17
paste textarea "Hello , As the new school year begins, we wanted to let you know we are still o…"
click at [121, 161] on textarea "Hello , As the new school year begins, we wanted to let you know we are still o…" at bounding box center [203, 161] width 191 height 17
type textarea "Hello [PERSON_NAME], As the new school year begins, we wanted to let you know w…"
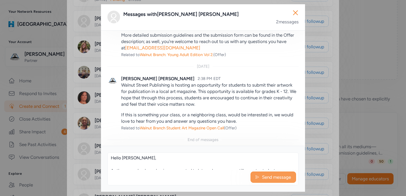
click at [259, 176] on button "Send message" at bounding box center [272, 177] width 45 height 11
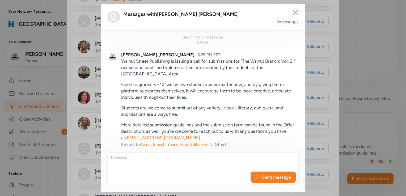
scroll to position [180, 0]
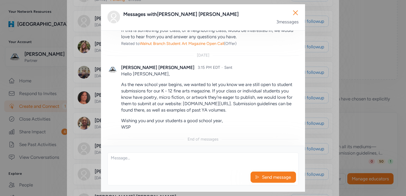
click at [70, 142] on div "Close Messages with [PERSON_NAME] 3 messages Beginning of messages [DATE] [PERS…" at bounding box center [203, 98] width 406 height 196
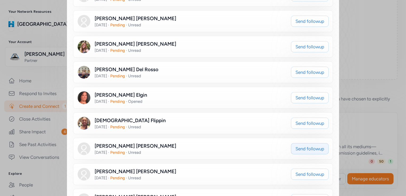
click at [307, 146] on span "Send followup" at bounding box center [309, 149] width 29 height 6
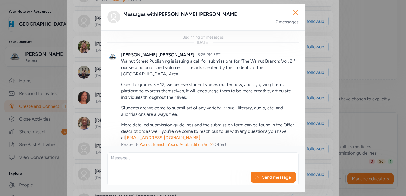
scroll to position [90, 0]
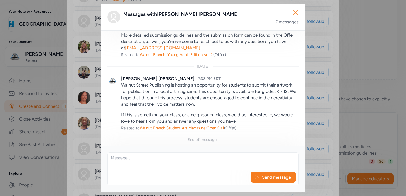
click at [120, 158] on textarea at bounding box center [203, 161] width 191 height 17
paste textarea "Hello , As the new school year begins, we wanted to let you know we are still o…"
click at [122, 160] on textarea "Hello , As the new school year begins, we wanted to let you know we are still o…" at bounding box center [203, 161] width 191 height 17
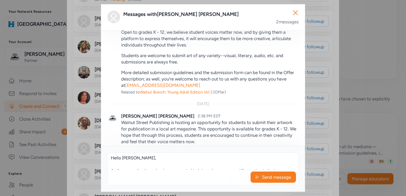
scroll to position [90, 0]
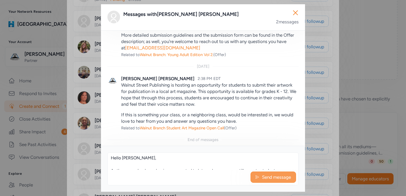
type textarea "Hello [PERSON_NAME], As the new school year begins, we wanted to let you know w…"
click at [271, 179] on span "Send message" at bounding box center [276, 177] width 30 height 6
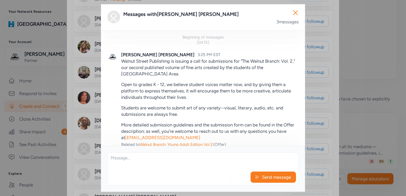
click at [76, 133] on div "Close Messages with [PERSON_NAME] 3 messages Beginning of messages [DATE] [PERS…" at bounding box center [203, 98] width 406 height 196
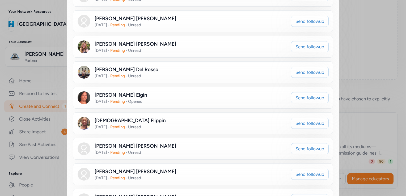
scroll to position [180, 0]
click at [312, 120] on span "Send followup" at bounding box center [309, 123] width 29 height 6
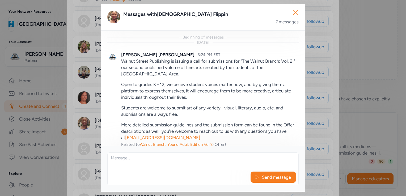
scroll to position [90, 0]
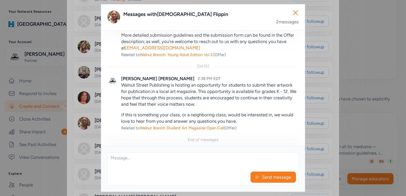
click at [146, 157] on textarea at bounding box center [203, 161] width 191 height 17
paste textarea "Hello , As the new school year begins, we wanted to let you know we are still o…"
click at [121, 160] on textarea "Hello , As the new school year begins, we wanted to let you know we are still o…" at bounding box center [203, 161] width 191 height 17
type textarea "Hello [PERSON_NAME], As the new school year begins, we wanted to let you know w…"
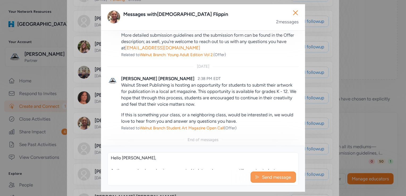
click at [263, 175] on span "Send message" at bounding box center [276, 177] width 30 height 6
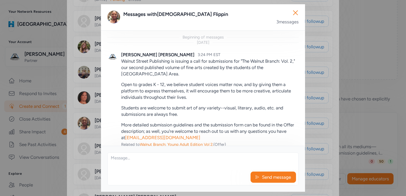
scroll to position [180, 0]
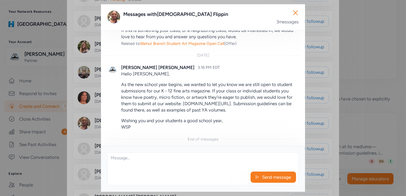
click at [74, 120] on div "Close Messages with [PERSON_NAME] 3 messages Beginning of messages [DATE] [PERS…" at bounding box center [203, 98] width 406 height 196
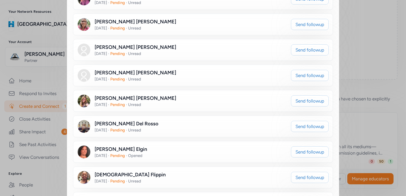
scroll to position [610, 0]
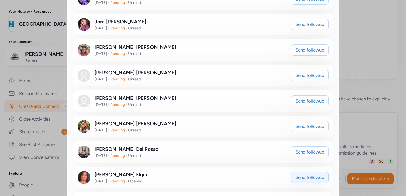
click at [301, 174] on span "Send followup" at bounding box center [309, 177] width 29 height 6
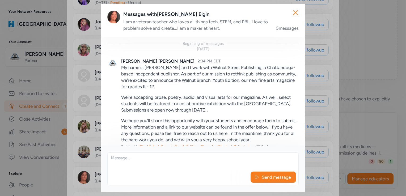
scroll to position [371, 0]
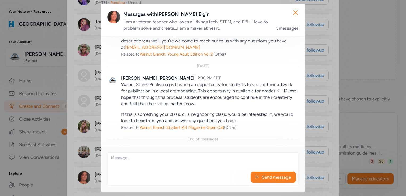
click at [121, 162] on textarea at bounding box center [203, 161] width 191 height 17
paste textarea "Hello , As the new school year begins, we wanted to let you know we are still o…"
click at [122, 160] on textarea "Hello , As the new school year begins, we wanted to let you know we are still o…" at bounding box center [203, 161] width 191 height 17
type textarea "Hello [PERSON_NAME], As the new school year begins, we wanted to let you know w…"
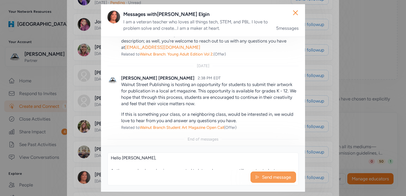
click at [262, 175] on span "Send message" at bounding box center [276, 177] width 30 height 6
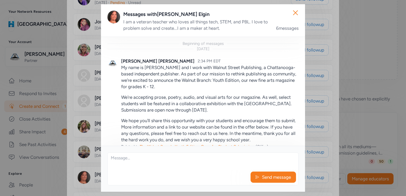
scroll to position [462, 0]
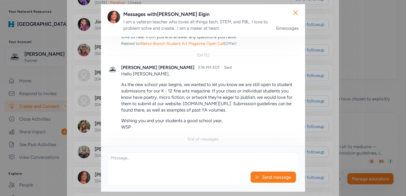
click at [74, 109] on div "Close Messages with [PERSON_NAME] I am a veteran teacher who loves all things t…" at bounding box center [203, 98] width 406 height 196
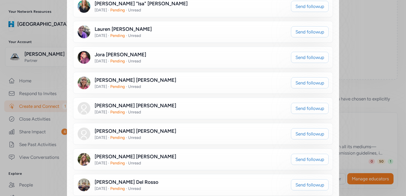
scroll to position [557, 0]
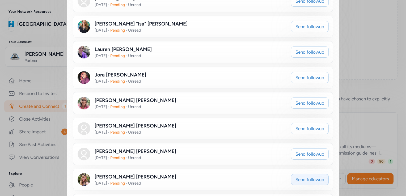
click at [299, 176] on span "Send followup" at bounding box center [309, 179] width 29 height 6
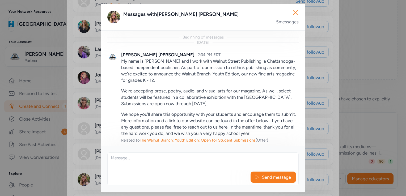
scroll to position [365, 0]
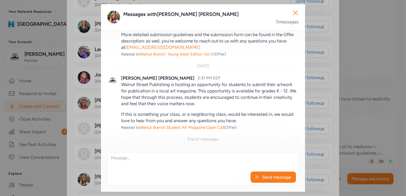
click at [146, 163] on textarea at bounding box center [203, 161] width 191 height 17
paste textarea "Hello , As the new school year begins, we wanted to let you know we are still o…"
drag, startPoint x: 121, startPoint y: 160, endPoint x: 181, endPoint y: 166, distance: 60.3
click at [122, 160] on textarea "Hello , As the new school year begins, we wanted to let you know we are still o…" at bounding box center [203, 161] width 191 height 17
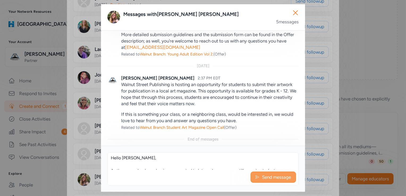
type textarea "Hello [PERSON_NAME], As the new school year begins, we wanted to let you know w…"
click at [261, 180] on span "Send message" at bounding box center [276, 177] width 30 height 6
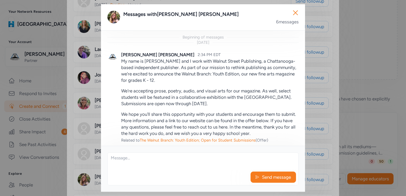
scroll to position [455, 0]
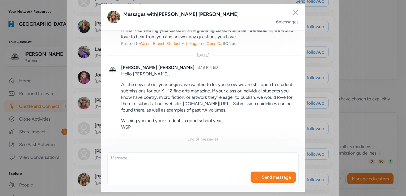
click at [89, 151] on div "Close Messages with [PERSON_NAME] 6 messages Beginning of messages [DATE] [PERS…" at bounding box center [203, 98] width 406 height 196
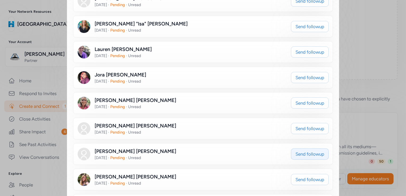
click at [299, 151] on span "Send followup" at bounding box center [309, 154] width 29 height 6
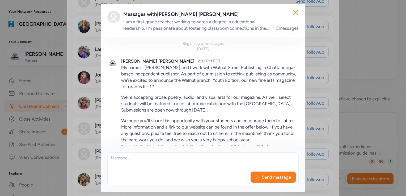
scroll to position [371, 0]
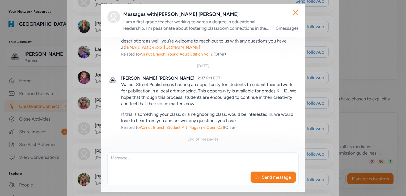
click at [131, 163] on textarea at bounding box center [203, 161] width 191 height 17
paste textarea "Hello , As the new school year begins, we wanted to let you know we are still o…"
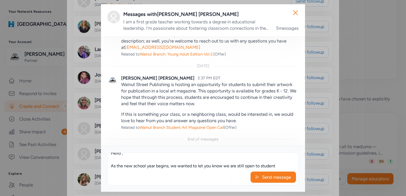
scroll to position [0, 0]
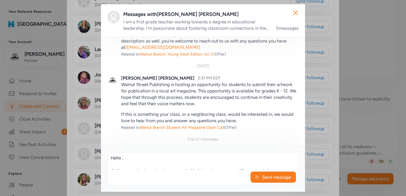
click at [121, 158] on textarea "Hello , As the new school year begins, we wanted to let you know we are still o…" at bounding box center [203, 161] width 191 height 17
type textarea "Hello [PERSON_NAME], As the new school year begins, we wanted to let you know w…"
click at [271, 177] on span "Send message" at bounding box center [276, 177] width 30 height 6
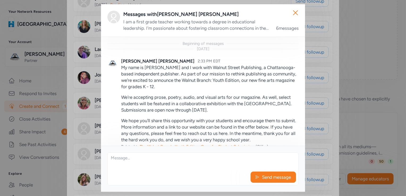
scroll to position [462, 0]
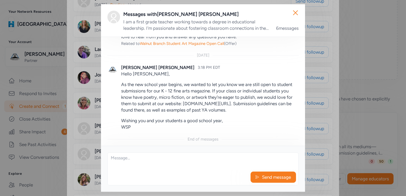
click at [88, 133] on div "Close Messages with [PERSON_NAME] I am a first grade teacher working towards a …" at bounding box center [203, 98] width 406 height 196
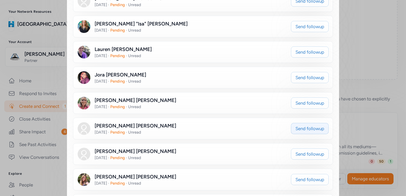
click at [309, 125] on span "Send followup" at bounding box center [309, 128] width 29 height 6
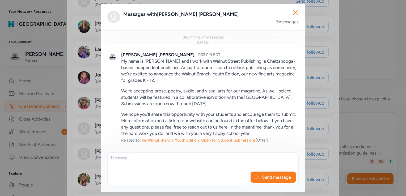
scroll to position [365, 0]
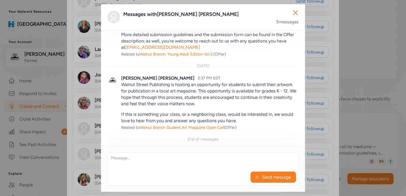
click at [163, 159] on textarea at bounding box center [203, 161] width 191 height 17
paste textarea "Hello , As the new school year begins, we wanted to let you know we are still o…"
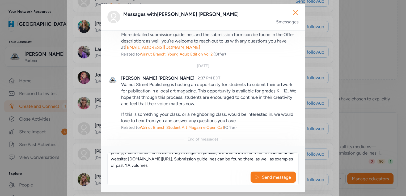
scroll to position [0, 0]
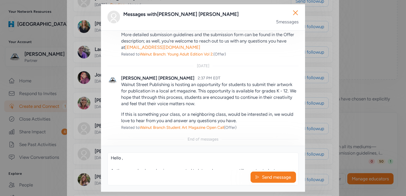
click at [122, 159] on textarea "Hello , As the new school year begins, we wanted to let you know we are still o…" at bounding box center [203, 161] width 191 height 17
type textarea "Hello [PERSON_NAME], As the new school year begins, we wanted to let you know w…"
click at [263, 176] on span "Send message" at bounding box center [276, 177] width 30 height 6
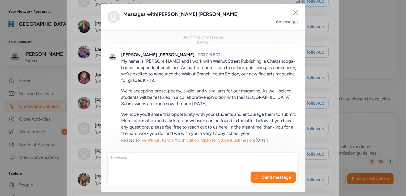
scroll to position [455, 0]
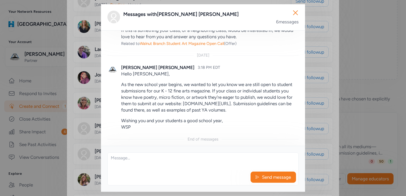
click at [83, 130] on div "Close Messages with [PERSON_NAME] 6 messages Beginning of messages [DATE] [PERS…" at bounding box center [203, 98] width 406 height 196
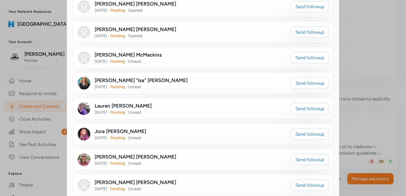
scroll to position [478, 0]
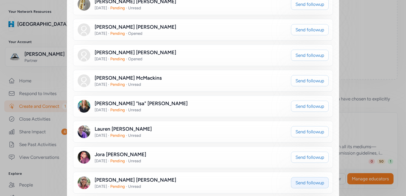
click at [308, 180] on span "Send followup" at bounding box center [309, 183] width 29 height 6
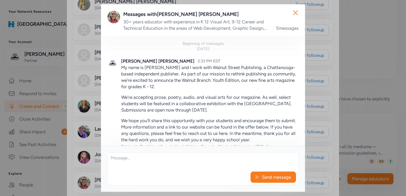
scroll to position [371, 0]
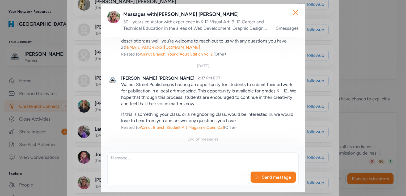
click at [126, 156] on textarea at bounding box center [203, 161] width 191 height 17
paste textarea "Hello , As the new school year begins, we wanted to let you know we are still o…"
click at [122, 159] on textarea "Hello , As the new school year begins, we wanted to let you know we are still o…" at bounding box center [203, 161] width 191 height 17
type textarea "Hello [PERSON_NAME], As the new school year begins, we wanted to let you know w…"
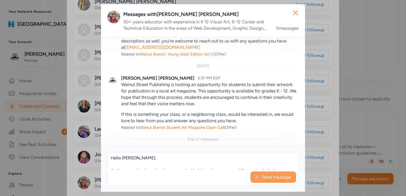
click at [274, 181] on button "Send message" at bounding box center [272, 177] width 45 height 11
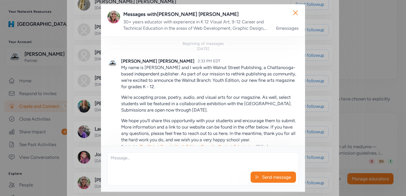
click at [79, 138] on div "Close Messages with [PERSON_NAME] 30+ years educator with experience in K 12 Vi…" at bounding box center [203, 98] width 406 height 196
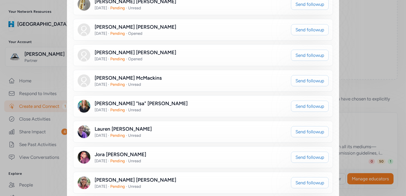
scroll to position [462, 0]
click at [299, 154] on span "Send followup" at bounding box center [309, 157] width 29 height 6
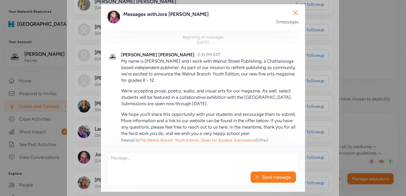
scroll to position [365, 0]
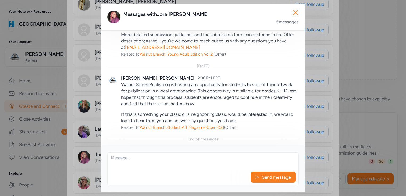
drag, startPoint x: 161, startPoint y: 156, endPoint x: 154, endPoint y: 158, distance: 7.4
click at [160, 156] on textarea at bounding box center [203, 161] width 191 height 17
paste textarea "Hello , As the new school year begins, we wanted to let you know we are still o…"
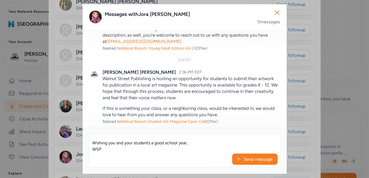
scroll to position [0, 0]
drag, startPoint x: 103, startPoint y: 142, endPoint x: 105, endPoint y: 142, distance: 2.9
click at [103, 142] on textarea "Hello , As the new school year begins, we wanted to let you know we are still o…" at bounding box center [184, 143] width 191 height 17
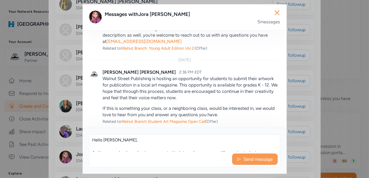
type textarea "Hello [PERSON_NAME], As the new school year begins, we wanted to let you know w…"
click at [259, 162] on span "Send message" at bounding box center [258, 159] width 30 height 6
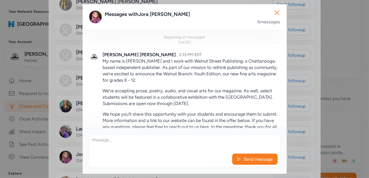
scroll to position [473, 0]
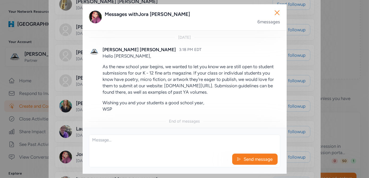
click at [59, 122] on div "Close Messages with [PERSON_NAME] 6 messages Beginning of messages [DATE] [PERS…" at bounding box center [184, 89] width 369 height 178
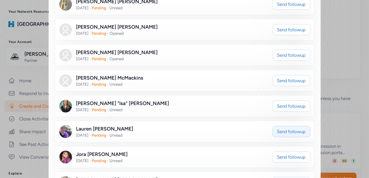
click at [277, 129] on span "Send followup" at bounding box center [291, 132] width 29 height 6
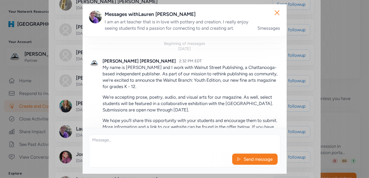
scroll to position [389, 0]
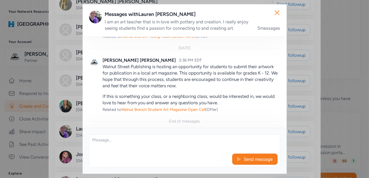
click at [118, 141] on textarea at bounding box center [184, 143] width 191 height 17
paste textarea "Hello , As the new school year begins, we wanted to let you know we are still o…"
click at [103, 140] on textarea "Hello , As the new school year begins, we wanted to let you know we are still o…" at bounding box center [184, 143] width 191 height 17
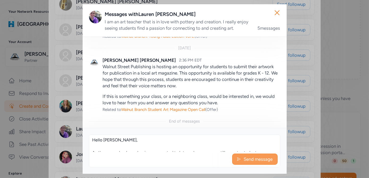
type textarea "Hello [PERSON_NAME], As the new school year begins, we wanted to let you know w…"
click at [256, 159] on span "Send message" at bounding box center [258, 159] width 30 height 6
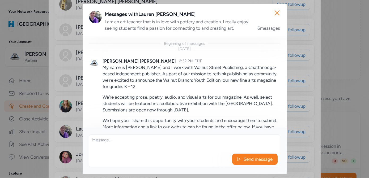
scroll to position [479, 0]
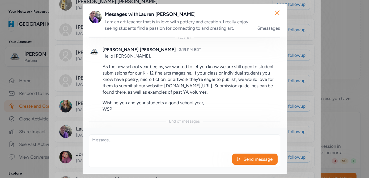
click at [66, 118] on div "Close Messages with [PERSON_NAME] I am an art teacher that is in love with pott…" at bounding box center [184, 89] width 369 height 178
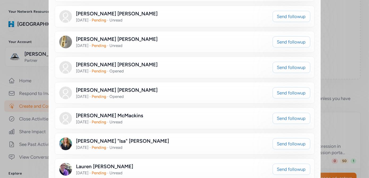
scroll to position [429, 0]
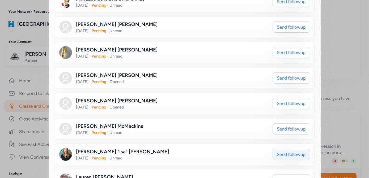
click at [280, 151] on span "Send followup" at bounding box center [291, 154] width 29 height 6
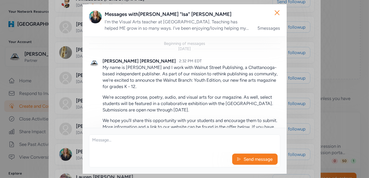
scroll to position [389, 0]
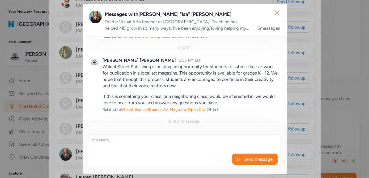
click at [102, 140] on textarea at bounding box center [184, 143] width 191 height 17
paste textarea "Hello , As the new school year begins, we wanted to let you know we are still o…"
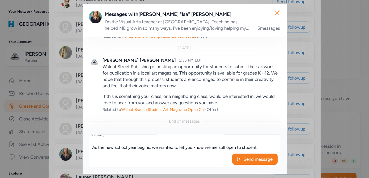
scroll to position [0, 0]
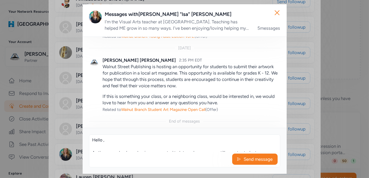
click at [103, 141] on textarea "Hello , As the new school year begins, we wanted to let you know we are still o…" at bounding box center [184, 143] width 191 height 17
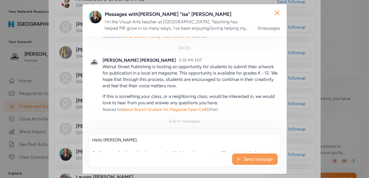
type textarea "Hello [PERSON_NAME], As the new school year begins, we wanted to let you know w…"
click at [255, 160] on span "Send message" at bounding box center [258, 159] width 30 height 6
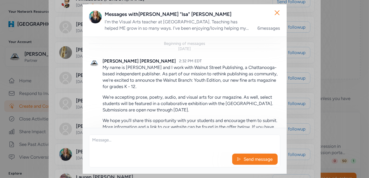
scroll to position [479, 0]
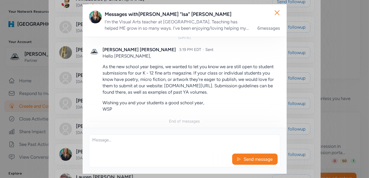
click at [62, 109] on div "Close Messages with [PERSON_NAME] "[PERSON_NAME] I'm the Visual Arts teacher at…" at bounding box center [184, 89] width 369 height 178
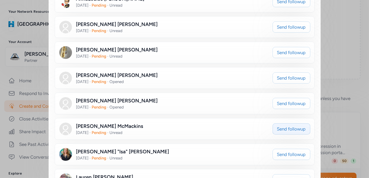
click at [278, 126] on span "Send followup" at bounding box center [291, 129] width 29 height 6
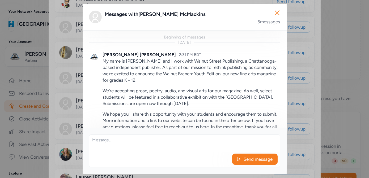
scroll to position [383, 0]
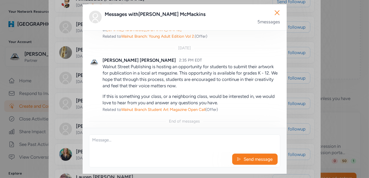
click at [140, 143] on textarea at bounding box center [184, 143] width 191 height 17
paste textarea "Hello , As the new school year begins, we wanted to let you know we are still o…"
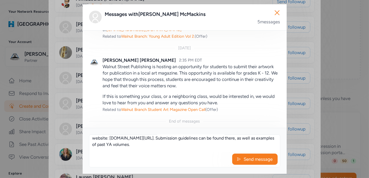
scroll to position [0, 0]
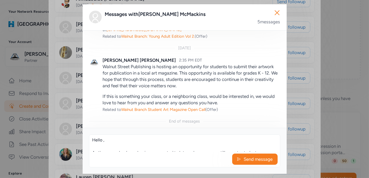
drag, startPoint x: 103, startPoint y: 142, endPoint x: 138, endPoint y: 145, distance: 35.7
click at [103, 142] on textarea "Hello , As the new school year begins, we wanted to let you know we are still o…" at bounding box center [184, 143] width 191 height 17
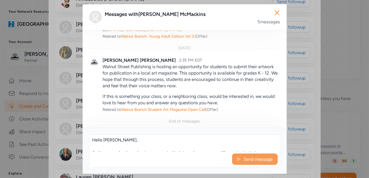
type textarea "Hello [PERSON_NAME], As the new school year begins, we wanted to let you know w…"
click at [260, 161] on span "Send message" at bounding box center [258, 159] width 30 height 6
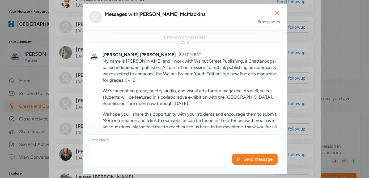
click at [63, 112] on div "Close Messages with [PERSON_NAME] 6 messages Beginning of messages [DATE] [PERS…" at bounding box center [184, 89] width 369 height 178
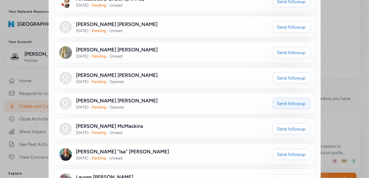
click at [282, 100] on span "Send followup" at bounding box center [291, 103] width 29 height 6
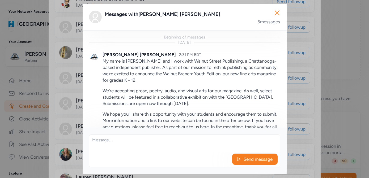
scroll to position [383, 0]
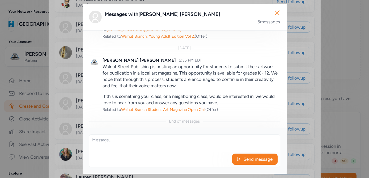
click at [131, 144] on textarea at bounding box center [184, 143] width 191 height 17
paste textarea "Hello , As the new school year begins, we wanted to let you know we are still o…"
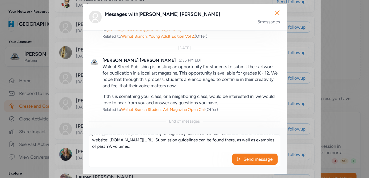
scroll to position [0, 0]
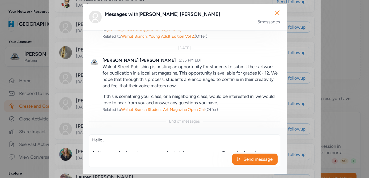
click at [103, 141] on textarea "Hello , As the new school year begins, we wanted to let you know we are still o…" at bounding box center [184, 143] width 191 height 17
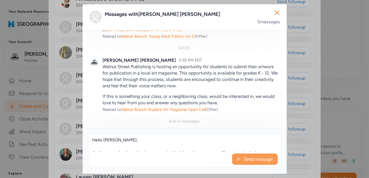
type textarea "Hello [PERSON_NAME], As the new school year begins, we wanted to let you know w…"
click at [256, 160] on span "Send message" at bounding box center [258, 159] width 30 height 6
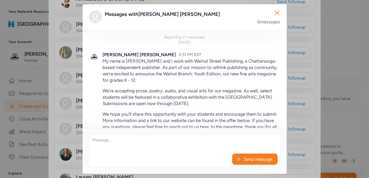
scroll to position [473, 0]
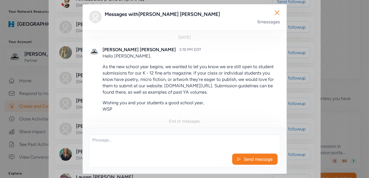
click at [62, 113] on div "Close Messages with [PERSON_NAME] 6 messages Beginning of messages [DATE] [PERS…" at bounding box center [184, 89] width 369 height 178
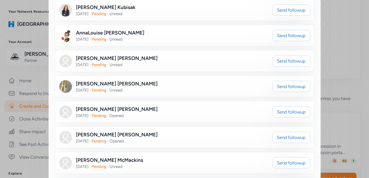
scroll to position [381, 0]
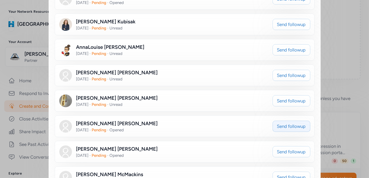
click at [295, 123] on span "Send followup" at bounding box center [291, 126] width 29 height 6
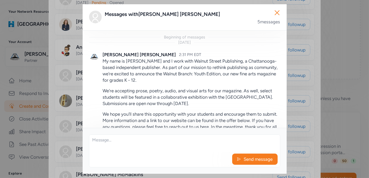
scroll to position [383, 0]
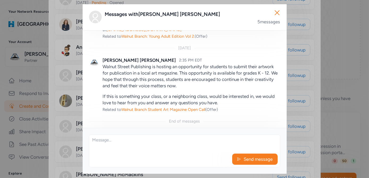
click at [155, 145] on textarea at bounding box center [184, 143] width 191 height 17
paste textarea "Hello , As the new school year begins, we wanted to let you know we are still o…"
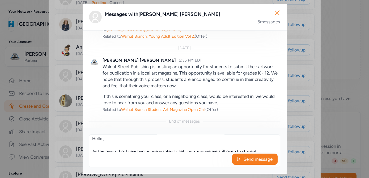
scroll to position [0, 0]
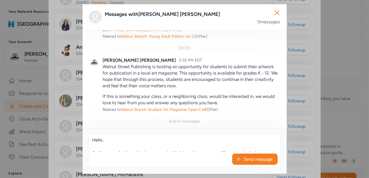
drag, startPoint x: 103, startPoint y: 142, endPoint x: 141, endPoint y: 144, distance: 38.8
click at [103, 142] on textarea "Hello , As the new school year begins, we wanted to let you know we are still o…" at bounding box center [184, 143] width 191 height 17
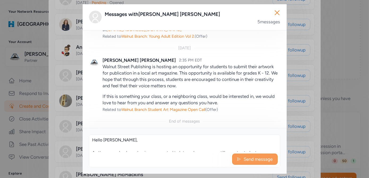
type textarea "Hello [PERSON_NAME], As the new school year begins, we wanted to let you know w…"
click at [249, 161] on span "Send message" at bounding box center [258, 159] width 30 height 6
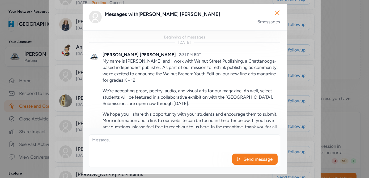
scroll to position [473, 0]
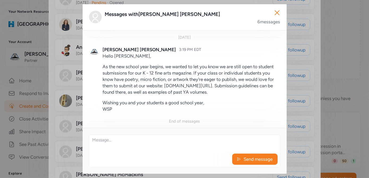
click at [55, 117] on div "Close Messages with [PERSON_NAME] 6 messages Beginning of messages [DATE] [PERS…" at bounding box center [184, 89] width 369 height 178
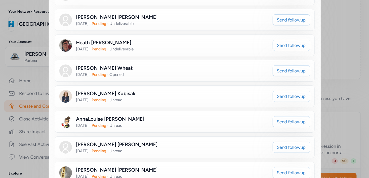
scroll to position [309, 0]
click at [278, 170] on span "Send followup" at bounding box center [291, 173] width 29 height 6
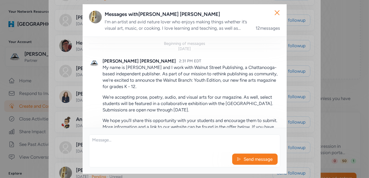
scroll to position [670, 0]
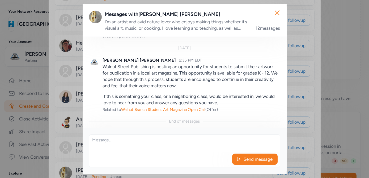
click at [135, 150] on textarea at bounding box center [184, 143] width 191 height 17
paste textarea "Hello , As the new school year begins, we wanted to let you know we are still o…"
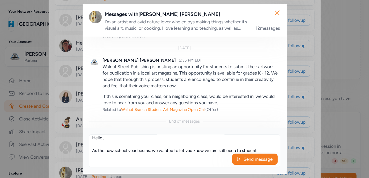
scroll to position [0, 0]
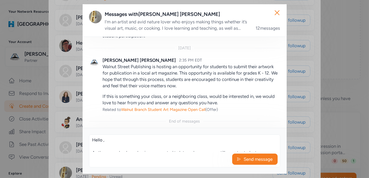
drag, startPoint x: 102, startPoint y: 142, endPoint x: 118, endPoint y: 143, distance: 15.9
click at [103, 142] on textarea "Hello , As the new school year begins, we wanted to let you know we are still o…" at bounding box center [184, 143] width 191 height 17
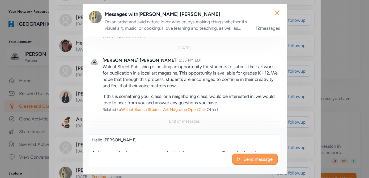
type textarea "Hello [PERSON_NAME], As the new school year begins, we wanted to let you know w…"
click at [256, 161] on span "Send message" at bounding box center [258, 159] width 30 height 6
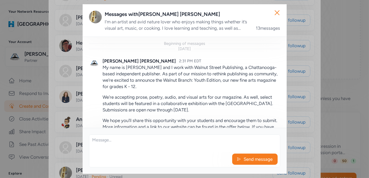
scroll to position [760, 0]
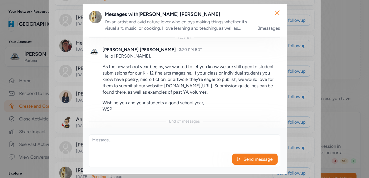
click at [63, 134] on div "Close Messages with [PERSON_NAME] I’m an artist and avid nature lover who enjoy…" at bounding box center [184, 89] width 369 height 178
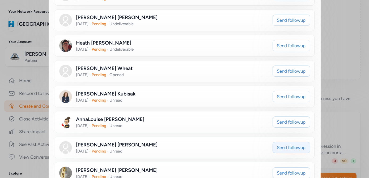
click at [277, 144] on span "Send followup" at bounding box center [291, 147] width 29 height 6
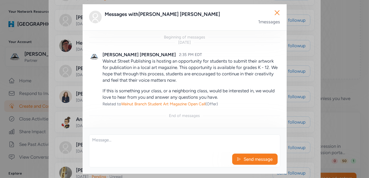
click at [109, 145] on textarea at bounding box center [184, 143] width 191 height 17
paste textarea "Hello , As the new school year begins, we wanted to let you know we are still o…"
click at [104, 143] on textarea "Hello , As the new school year begins, we wanted to let you know we are still o…" at bounding box center [184, 143] width 191 height 17
click at [103, 143] on textarea "Hello , As the new school year begins, we wanted to let you know we are still o…" at bounding box center [184, 143] width 191 height 17
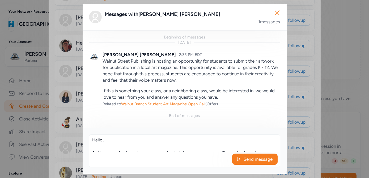
click at [103, 143] on textarea "Hello , As the new school year begins, we wanted to let you know we are still o…" at bounding box center [184, 143] width 191 height 17
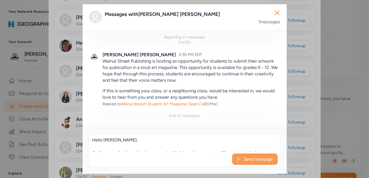
type textarea "Hello [PERSON_NAME], As the new school year begins, we wanted to let you know w…"
click at [258, 160] on span "Send message" at bounding box center [258, 159] width 30 height 6
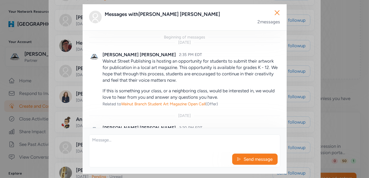
scroll to position [84, 0]
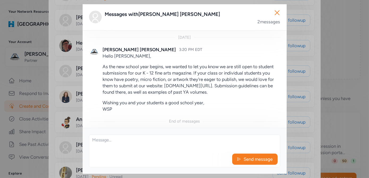
click at [66, 146] on div "Close Messages with [PERSON_NAME] 2 messages Beginning of messages [DATE] [PERS…" at bounding box center [184, 89] width 369 height 178
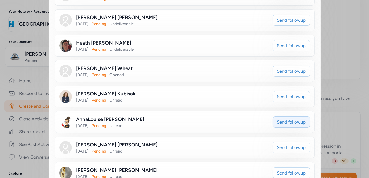
click at [278, 119] on span "Send followup" at bounding box center [291, 122] width 29 height 6
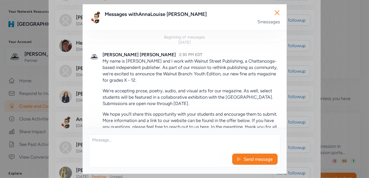
scroll to position [383, 0]
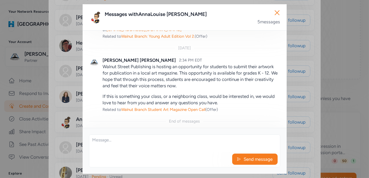
click at [99, 140] on textarea at bounding box center [184, 143] width 191 height 17
paste textarea "Hello , As the new school year begins, we wanted to let you know we are still o…"
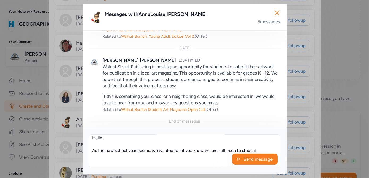
scroll to position [0, 0]
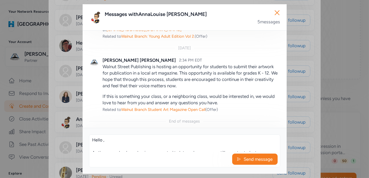
click at [103, 141] on textarea "Hello , As the new school year begins, we wanted to let you know we are still o…" at bounding box center [184, 143] width 191 height 17
type textarea "Hello AnnaLouise, As the new school year begins, we wanted to let you know we a…"
click at [255, 160] on span "Send message" at bounding box center [258, 159] width 30 height 6
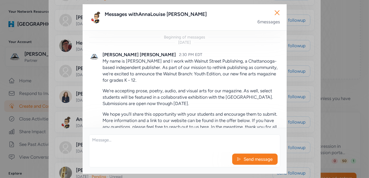
scroll to position [473, 0]
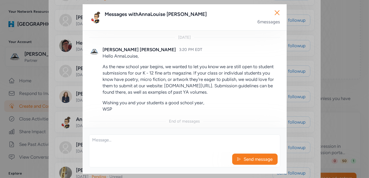
click at [64, 113] on div "Close Messages with [PERSON_NAME] 6 messages Beginning of messages [DATE] [PERS…" at bounding box center [184, 89] width 369 height 178
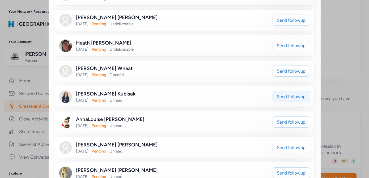
click at [287, 93] on span "Send followup" at bounding box center [291, 96] width 29 height 6
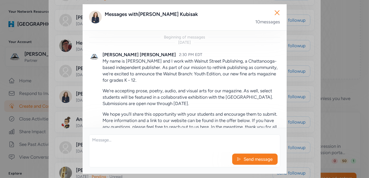
scroll to position [612, 0]
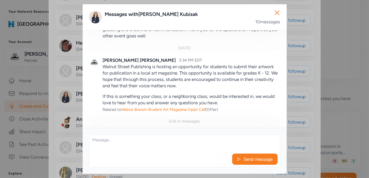
click at [112, 136] on textarea at bounding box center [184, 143] width 191 height 17
click at [277, 15] on icon "button" at bounding box center [277, 12] width 8 height 8
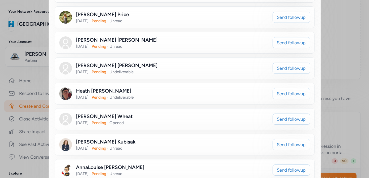
scroll to position [260, 0]
click at [277, 116] on span "Send followup" at bounding box center [291, 119] width 29 height 6
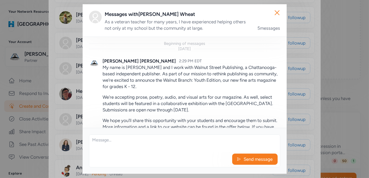
scroll to position [389, 0]
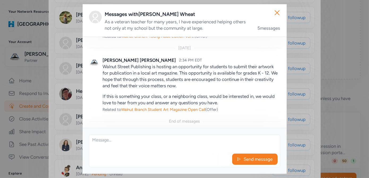
click at [122, 140] on textarea at bounding box center [184, 143] width 191 height 17
paste textarea "Hello , As the new school year begins, we wanted to let you know we are still o…"
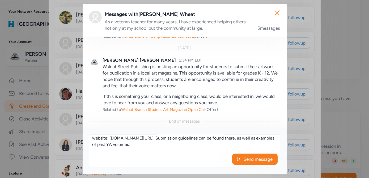
scroll to position [0, 0]
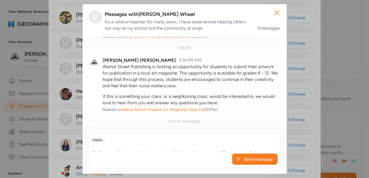
click at [103, 141] on textarea "Hello , As the new school year begins, we wanted to let you know we are still o…" at bounding box center [184, 143] width 191 height 17
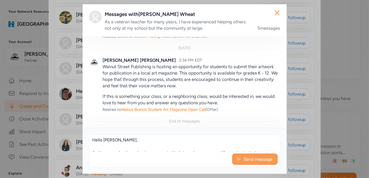
type textarea "Hello [PERSON_NAME], As the new school year begins, we wanted to let you know w…"
click at [245, 159] on span "Send message" at bounding box center [258, 159] width 30 height 6
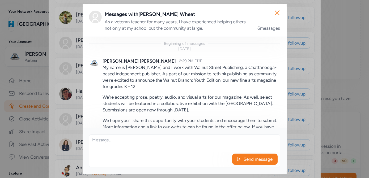
scroll to position [479, 0]
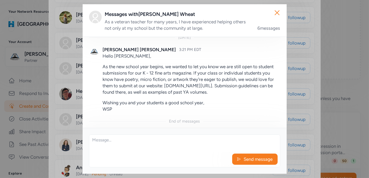
click at [62, 109] on div "Close Messages with [PERSON_NAME] As a veteran teacher for many years, I have e…" at bounding box center [184, 89] width 369 height 178
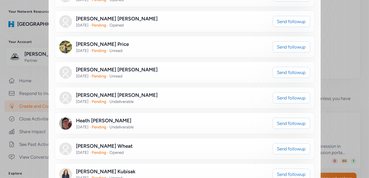
scroll to position [212, 0]
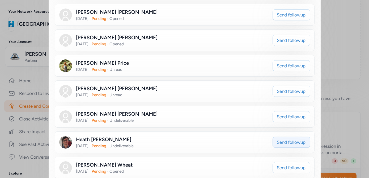
click at [291, 139] on span "Send followup" at bounding box center [291, 142] width 29 height 6
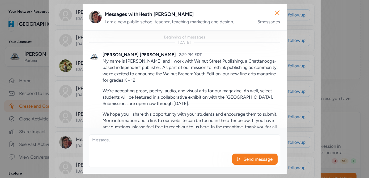
scroll to position [383, 0]
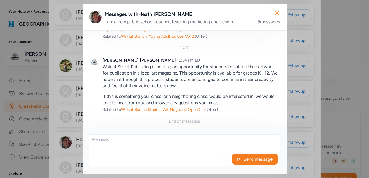
click at [123, 140] on textarea at bounding box center [184, 143] width 191 height 17
paste textarea "Hello , As the new school year begins, we wanted to let you know we are still o…"
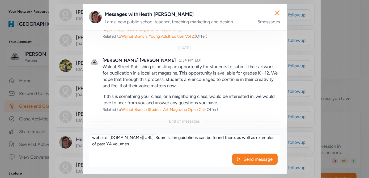
scroll to position [0, 0]
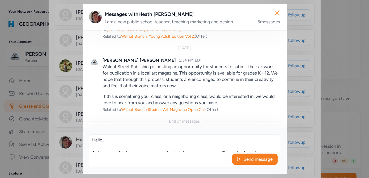
drag, startPoint x: 103, startPoint y: 142, endPoint x: 107, endPoint y: 142, distance: 4.2
click at [105, 142] on textarea "Hello , As the new school year begins, we wanted to let you know we are still o…" at bounding box center [184, 143] width 191 height 17
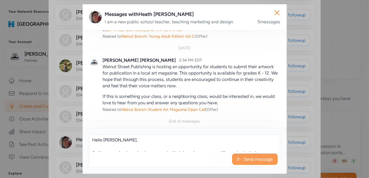
type textarea "Hello [PERSON_NAME], As the new school year begins, we wanted to let you know w…"
click at [256, 159] on span "Send message" at bounding box center [258, 159] width 30 height 6
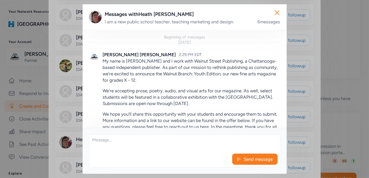
scroll to position [473, 0]
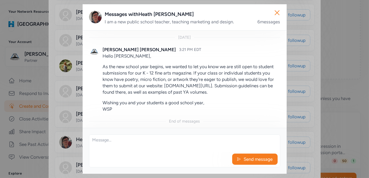
click at [61, 87] on div "Close Messages with [PERSON_NAME] I am a new public school teacher, teaching ma…" at bounding box center [184, 89] width 369 height 178
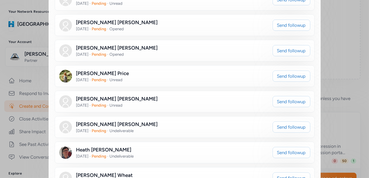
scroll to position [164, 0]
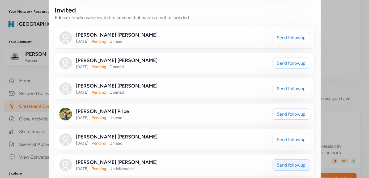
click at [279, 162] on span "Send followup" at bounding box center [291, 165] width 29 height 6
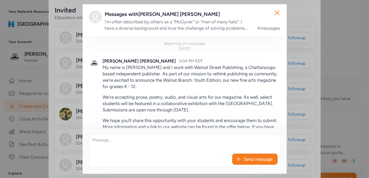
scroll to position [290, 0]
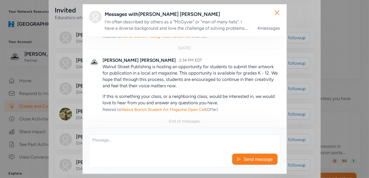
click at [103, 137] on textarea at bounding box center [184, 143] width 191 height 17
paste textarea "Hello , As the new school year begins, we wanted to let you know we are still o…"
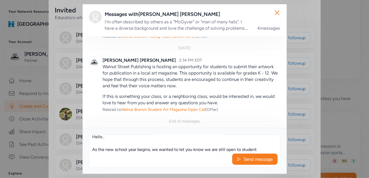
scroll to position [0, 0]
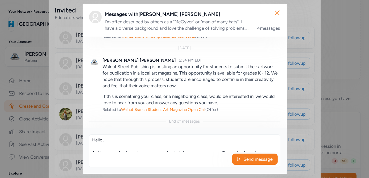
click at [103, 142] on textarea "Hello , As the new school year begins, we wanted to let you know we are still o…" at bounding box center [184, 143] width 191 height 17
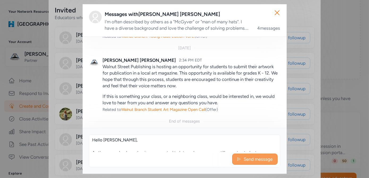
type textarea "Hello [PERSON_NAME], As the new school year begins, we wanted to let you know w…"
click at [260, 159] on span "Send message" at bounding box center [258, 159] width 30 height 6
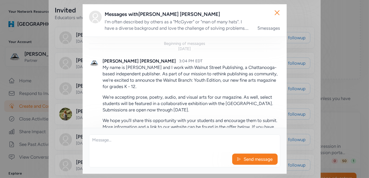
click at [55, 123] on div "Close Messages with [PERSON_NAME] I'm often described by others as a "McGyver" …" at bounding box center [184, 89] width 369 height 178
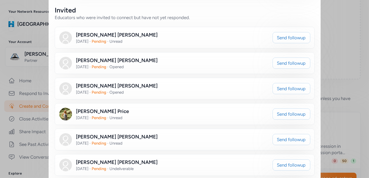
scroll to position [381, 0]
click at [284, 137] on span "Send followup" at bounding box center [291, 140] width 29 height 6
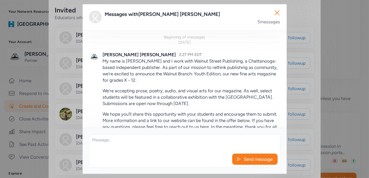
scroll to position [383, 0]
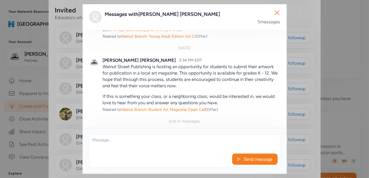
click at [113, 147] on textarea at bounding box center [184, 143] width 191 height 17
paste textarea "Hello , As the new school year begins, we wanted to let you know we are still o…"
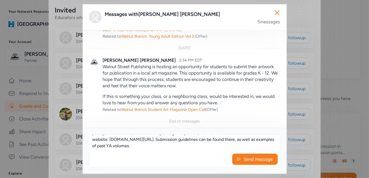
scroll to position [0, 0]
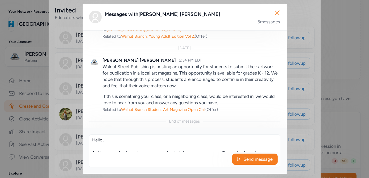
click at [102, 141] on textarea "Hello , As the new school year begins, we wanted to let you know we are still o…" at bounding box center [184, 143] width 191 height 17
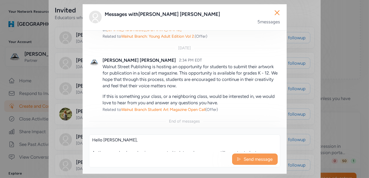
type textarea "Hello [PERSON_NAME], As the new school year begins, we wanted to let you know w…"
click at [249, 162] on span "Send message" at bounding box center [258, 159] width 30 height 6
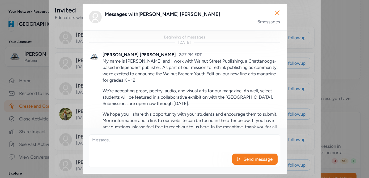
scroll to position [473, 0]
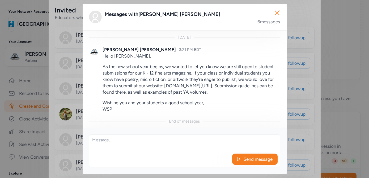
click at [64, 123] on div "Close Messages with [PERSON_NAME] 6 messages Beginning of messages [DATE] [PERS…" at bounding box center [184, 89] width 369 height 178
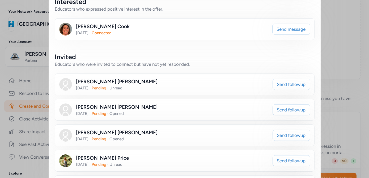
scroll to position [115, 0]
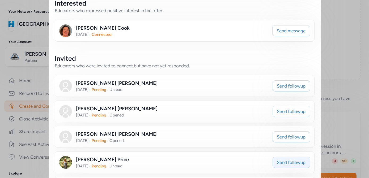
click at [277, 159] on span "Send followup" at bounding box center [291, 162] width 29 height 6
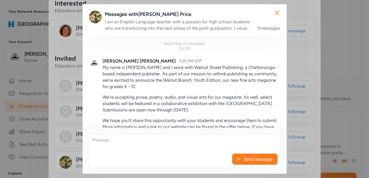
scroll to position [389, 0]
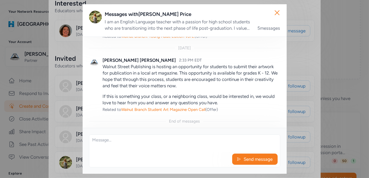
click at [117, 141] on textarea at bounding box center [184, 143] width 191 height 17
paste textarea "Hello , As the new school year begins, we wanted to let you know we are still o…"
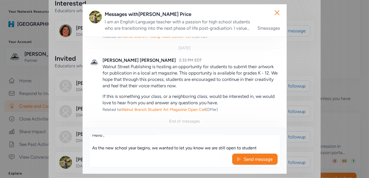
scroll to position [0, 0]
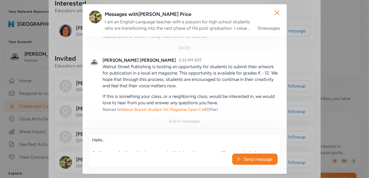
click at [102, 143] on textarea "Hello , As the new school year begins, we wanted to let you know we are still o…" at bounding box center [184, 143] width 191 height 17
click at [104, 141] on textarea "Hello , As the new school year begins, we wanted to let you know we are still o…" at bounding box center [184, 143] width 191 height 17
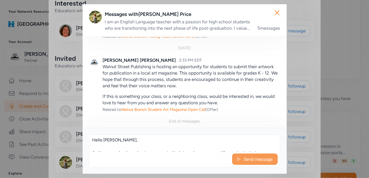
type textarea "Hello [PERSON_NAME], As the new school year begins, we wanted to let you know w…"
click at [251, 160] on span "Send message" at bounding box center [258, 159] width 30 height 6
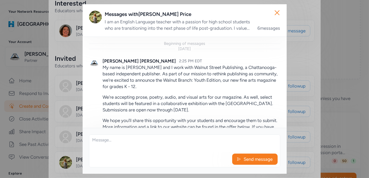
scroll to position [479, 0]
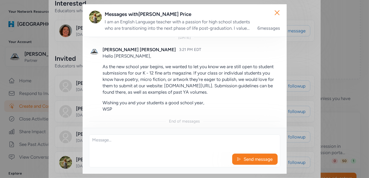
click at [57, 129] on div "Close Messages with [PERSON_NAME] I am an English Language teacher with a passi…" at bounding box center [184, 89] width 369 height 178
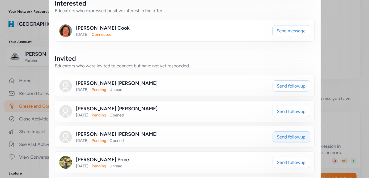
click at [293, 134] on span "Send followup" at bounding box center [291, 137] width 29 height 6
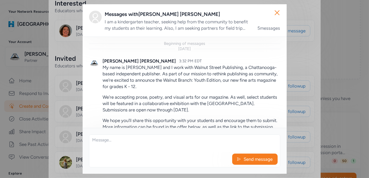
scroll to position [412, 0]
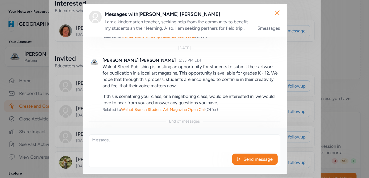
click at [134, 145] on textarea at bounding box center [184, 143] width 191 height 17
paste textarea "Hello , As the new school year begins, we wanted to let you know we are still o…"
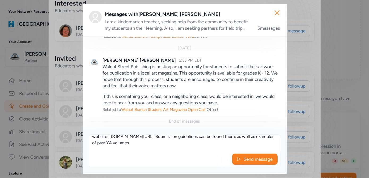
scroll to position [0, 0]
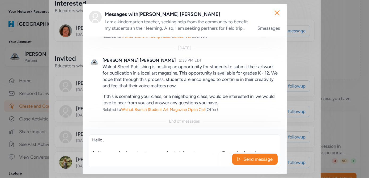
click at [102, 142] on textarea "Hello , As the new school year begins, we wanted to let you know we are still o…" at bounding box center [184, 143] width 191 height 17
click at [103, 140] on textarea "Hello , As the new school year begins, we wanted to let you know we are still o…" at bounding box center [184, 143] width 191 height 17
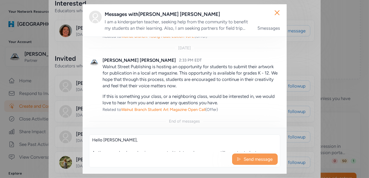
type textarea "Hello [PERSON_NAME], As the new school year begins, we wanted to let you know w…"
drag, startPoint x: 242, startPoint y: 159, endPoint x: 239, endPoint y: 159, distance: 3.2
click at [242, 159] on button "Send message" at bounding box center [254, 159] width 45 height 11
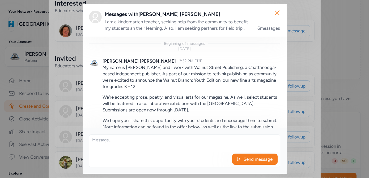
scroll to position [503, 0]
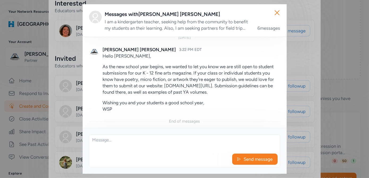
click at [49, 125] on div "Close Messages with [PERSON_NAME] I am a kindergarten teacher, seeking help fro…" at bounding box center [184, 89] width 369 height 178
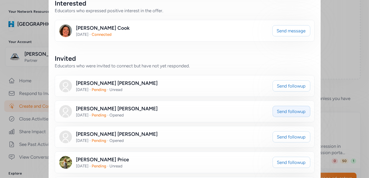
click at [282, 108] on span "Send followup" at bounding box center [291, 111] width 29 height 6
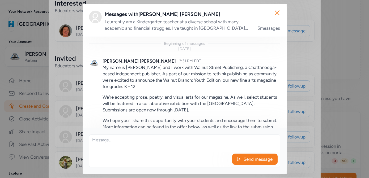
scroll to position [395, 0]
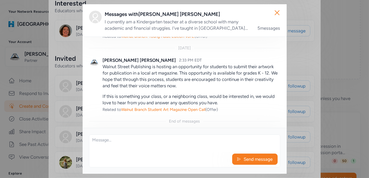
click at [145, 145] on textarea at bounding box center [184, 143] width 191 height 17
paste textarea "Hello , As the new school year begins, we wanted to let you know we are still o…"
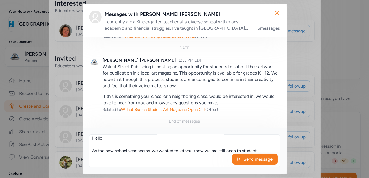
scroll to position [0, 0]
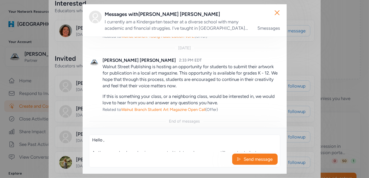
click at [103, 142] on textarea "Hello , As the new school year begins, we wanted to let you know we are still o…" at bounding box center [184, 143] width 191 height 17
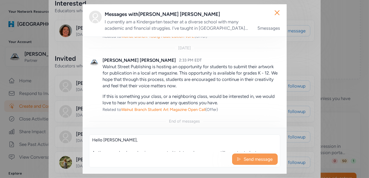
type textarea "Hello [PERSON_NAME], As the new school year begins, we wanted to let you know w…"
click at [238, 160] on icon at bounding box center [238, 159] width 3 height 3
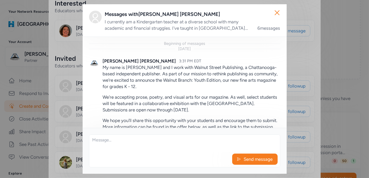
scroll to position [486, 0]
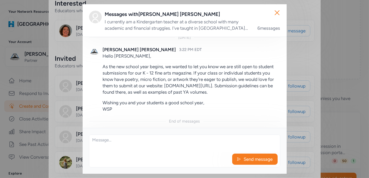
click at [52, 95] on div "Close Messages with [PERSON_NAME] I currently am a Kindergarten teacher at a di…" at bounding box center [184, 89] width 369 height 178
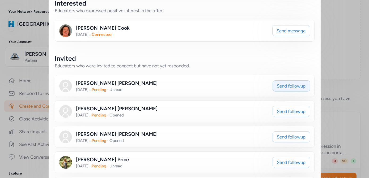
click at [278, 83] on span "Send followup" at bounding box center [291, 86] width 29 height 6
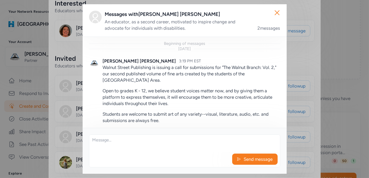
scroll to position [114, 0]
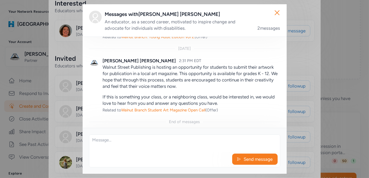
click at [115, 142] on textarea at bounding box center [184, 143] width 191 height 17
paste textarea "Hello , As the new school year begins, we wanted to let you know we are still o…"
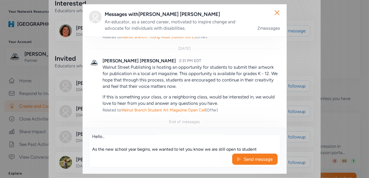
scroll to position [0, 0]
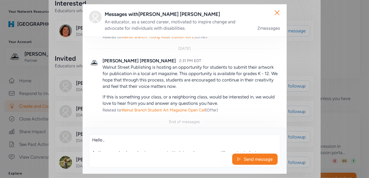
click at [103, 140] on textarea "Hello , As the new school year begins, we wanted to let you know we are still o…" at bounding box center [184, 143] width 191 height 17
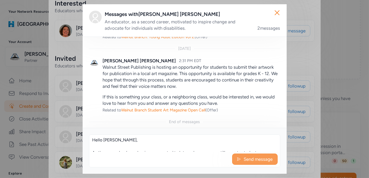
type textarea "Hello [PERSON_NAME], As the new school year begins, we wanted to let you know w…"
click at [250, 162] on span "Send message" at bounding box center [258, 159] width 30 height 6
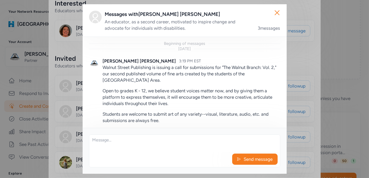
scroll to position [204, 0]
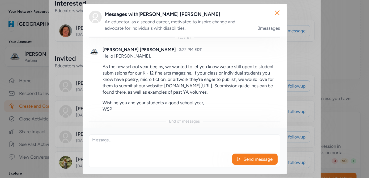
click at [62, 53] on div "Close Messages with [PERSON_NAME] An educator, as a second career, motivated to…" at bounding box center [184, 89] width 369 height 178
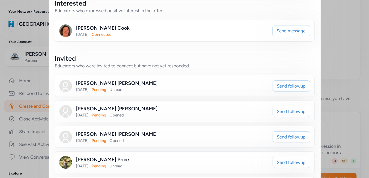
click at [278, 31] on div "[PERSON_NAME] [DATE] · Connected Send message" at bounding box center [184, 30] width 259 height 21
click at [281, 28] on span "Send message" at bounding box center [291, 31] width 29 height 6
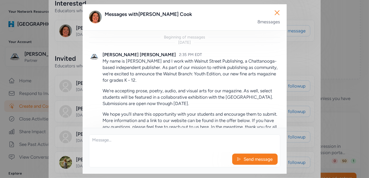
scroll to position [539, 0]
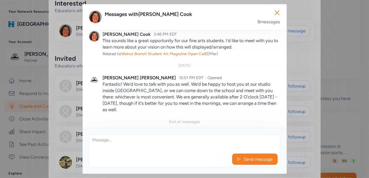
click at [110, 145] on textarea at bounding box center [184, 143] width 191 height 17
paste textarea "Hello , As the new school year begins, we wanted to let you know we are still o…"
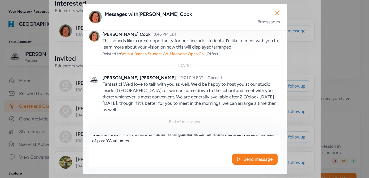
drag, startPoint x: 91, startPoint y: 150, endPoint x: 91, endPoint y: 142, distance: 7.5
click at [87, 143] on div "Hello [PERSON_NAME], Hello , As the new school year begins, we wanted to let yo…" at bounding box center [185, 151] width 204 height 46
click at [117, 142] on textarea "Hello [PERSON_NAME], Hello , As the new school year begins, we wanted to let yo…" at bounding box center [184, 143] width 191 height 17
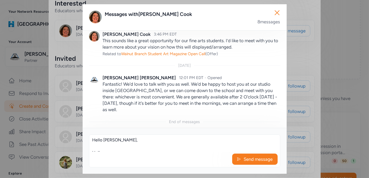
drag, startPoint x: 104, startPoint y: 149, endPoint x: 93, endPoint y: 136, distance: 16.9
click at [93, 136] on textarea "Hello [PERSON_NAME], Hello , As the new school year begins, we wanted to let yo…" at bounding box center [184, 143] width 191 height 17
click at [112, 149] on textarea "Hello [PERSON_NAME], Hello , As the new school year begins, we wanted to let yo…" at bounding box center [184, 143] width 191 height 17
drag, startPoint x: 109, startPoint y: 150, endPoint x: 88, endPoint y: 128, distance: 30.4
click at [88, 128] on div "Messages with [PERSON_NAME] 8 messages Beginning of messages [DATE] [PERSON_NAM…" at bounding box center [185, 89] width 204 height 170
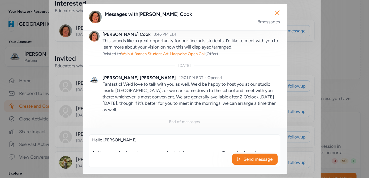
drag, startPoint x: 114, startPoint y: 145, endPoint x: 78, endPoint y: 115, distance: 46.5
click at [78, 115] on div "Close Messages with [PERSON_NAME] 8 messages Beginning of messages [DATE] [PERS…" at bounding box center [184, 89] width 369 height 178
type textarea "Hello [PERSON_NAME], With the beginning of the new school year, we wanted to se…"
click at [252, 162] on span "Send message" at bounding box center [258, 159] width 30 height 6
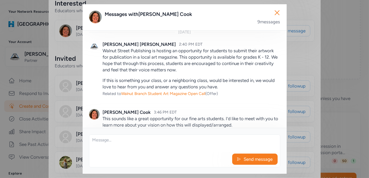
scroll to position [460, 0]
click at [277, 10] on icon "button" at bounding box center [277, 12] width 8 height 8
